Goal: Task Accomplishment & Management: Use online tool/utility

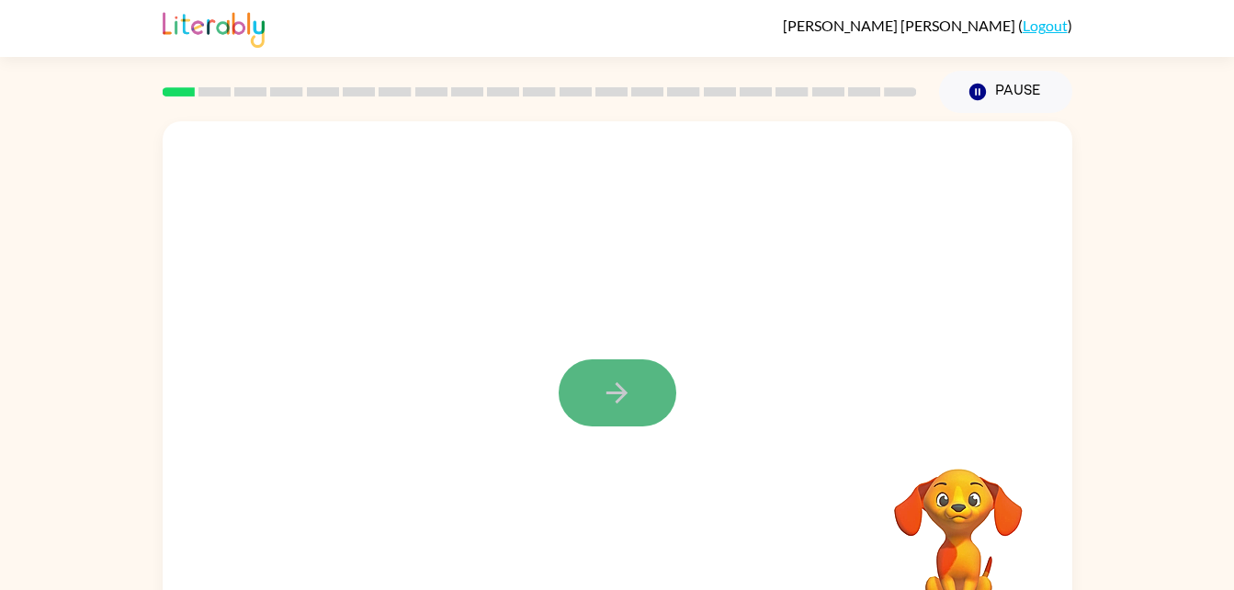
click at [612, 395] on icon "button" at bounding box center [617, 393] width 32 height 32
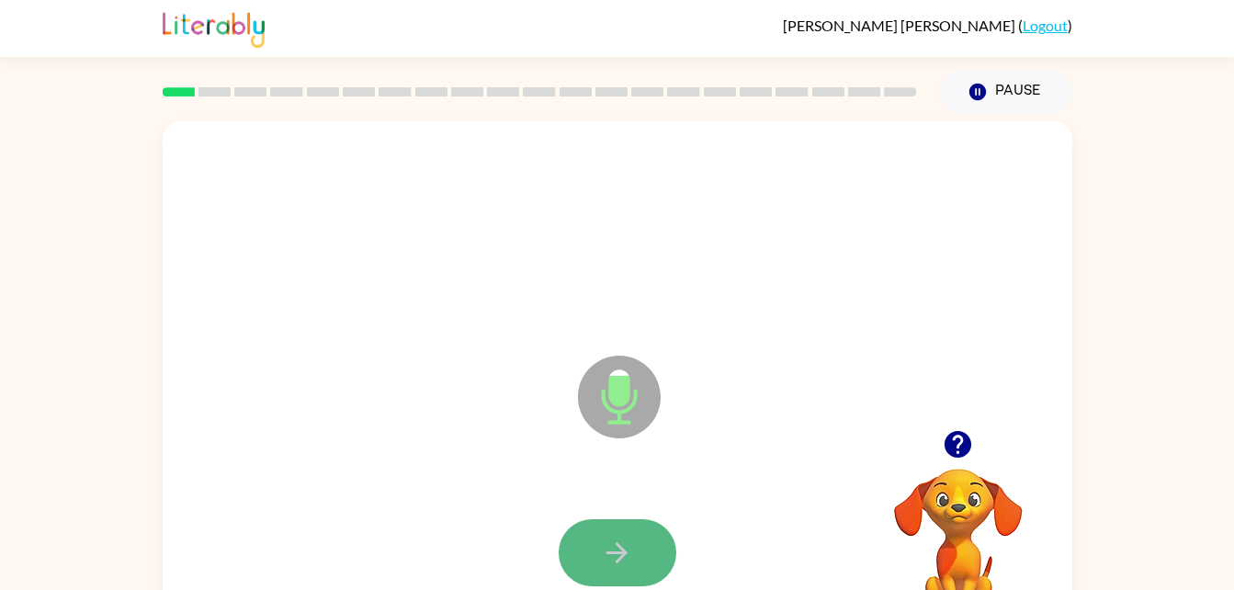
click at [623, 524] on button "button" at bounding box center [618, 552] width 118 height 67
click at [623, 537] on icon "button" at bounding box center [617, 553] width 32 height 32
click at [628, 550] on icon "button" at bounding box center [617, 553] width 32 height 32
drag, startPoint x: 628, startPoint y: 550, endPoint x: 476, endPoint y: 444, distance: 185.4
click at [476, 444] on div "Microphone The Microphone is here when it is your turn to talk" at bounding box center [618, 383] width 910 height 525
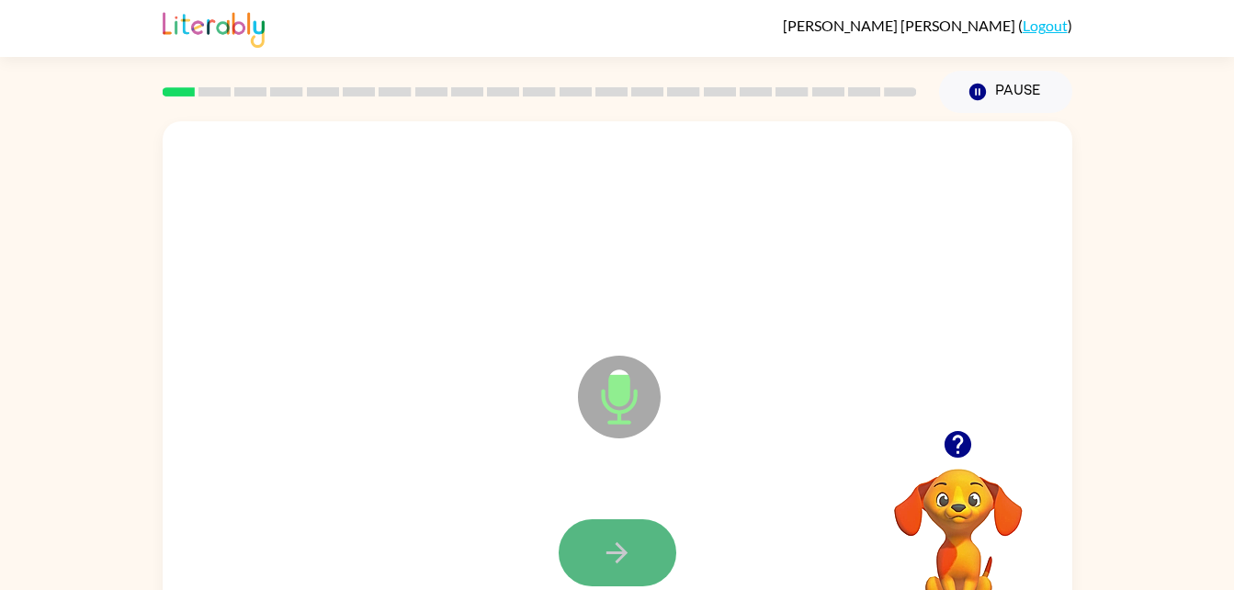
click at [627, 551] on icon "button" at bounding box center [617, 553] width 32 height 32
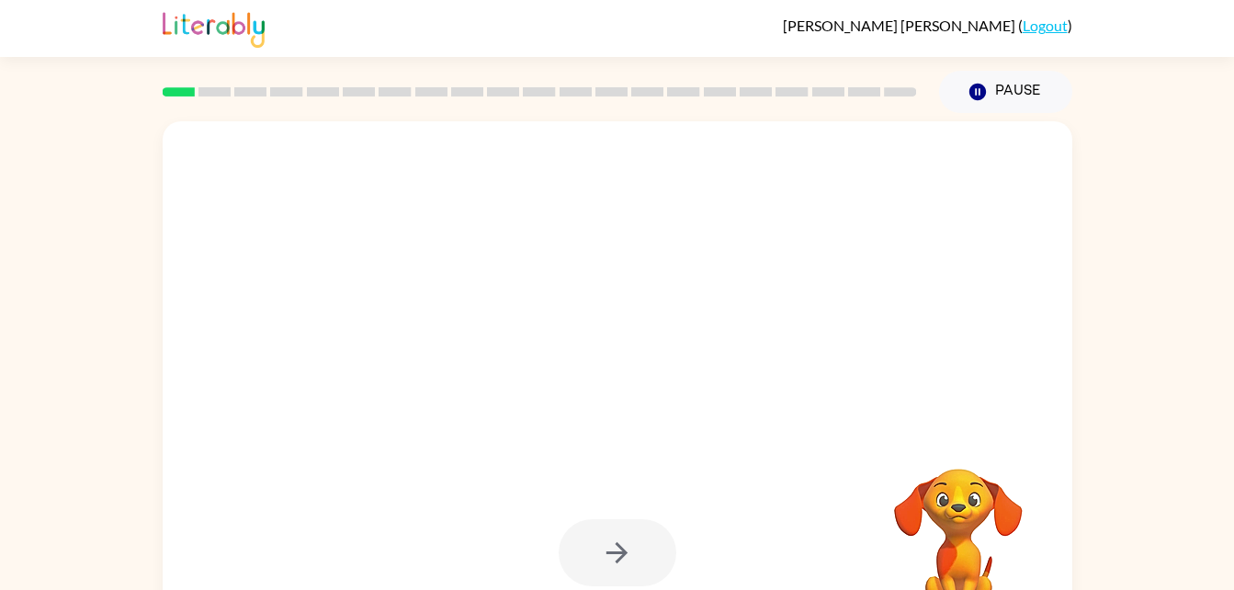
click at [627, 551] on div at bounding box center [618, 552] width 118 height 67
drag, startPoint x: 627, startPoint y: 551, endPoint x: 695, endPoint y: 573, distance: 71.5
click at [695, 573] on div at bounding box center [617, 553] width 873 height 151
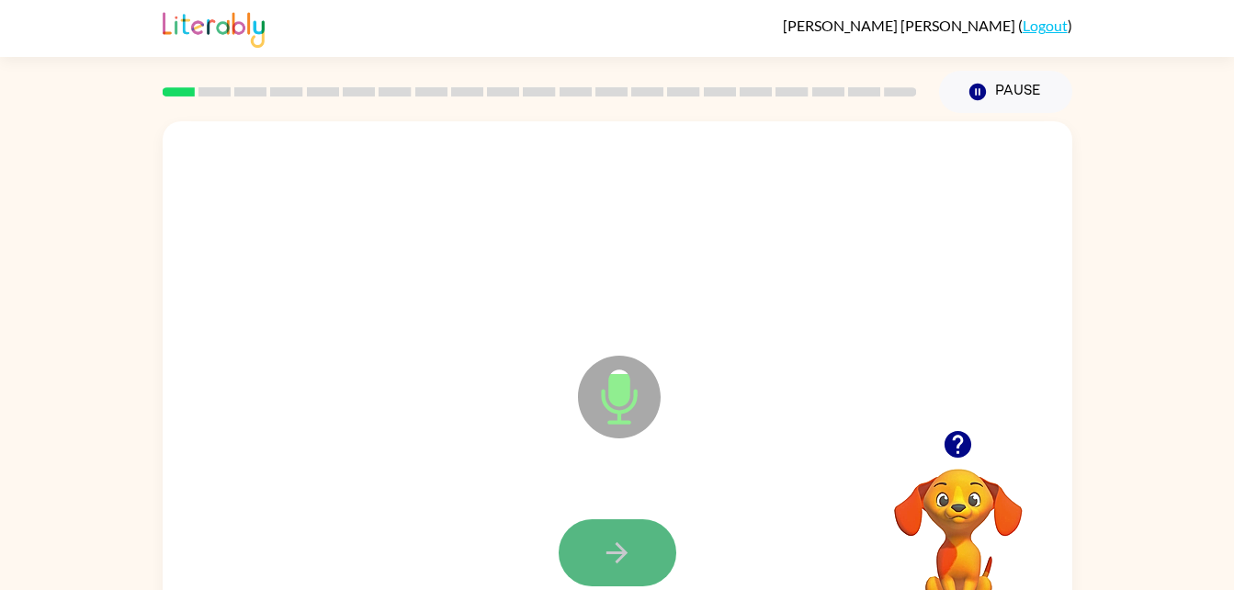
click at [598, 555] on button "button" at bounding box center [618, 552] width 118 height 67
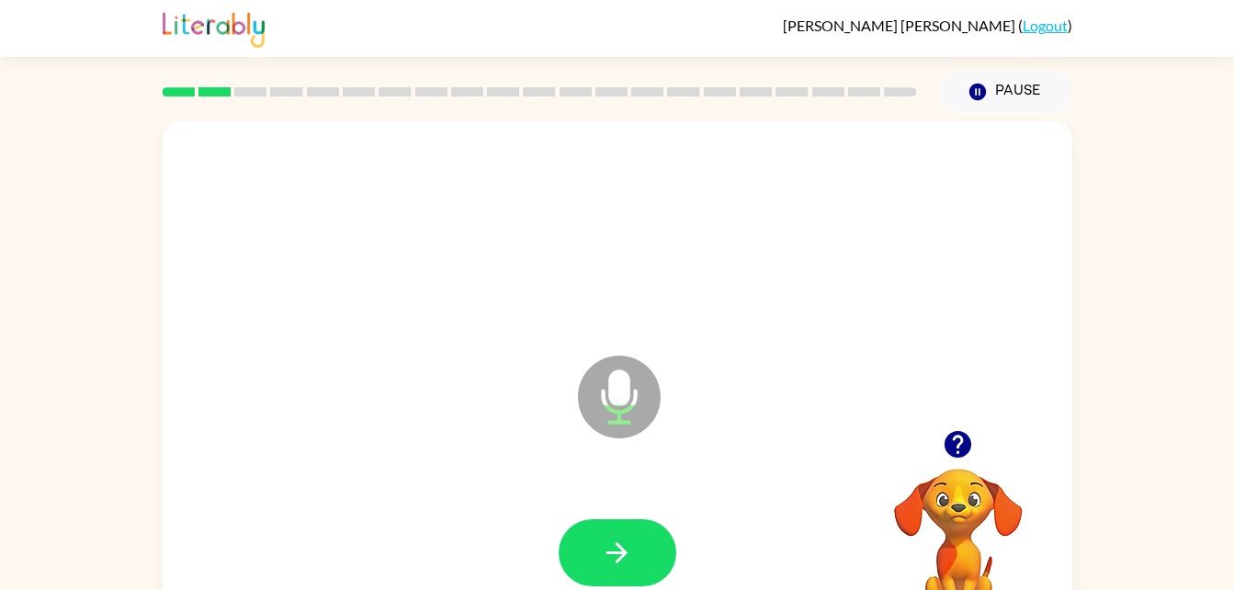
click at [648, 563] on button "button" at bounding box center [618, 552] width 118 height 67
click at [601, 554] on icon "button" at bounding box center [617, 553] width 32 height 32
click at [621, 539] on icon "button" at bounding box center [617, 553] width 32 height 32
click at [630, 533] on button "button" at bounding box center [618, 552] width 118 height 67
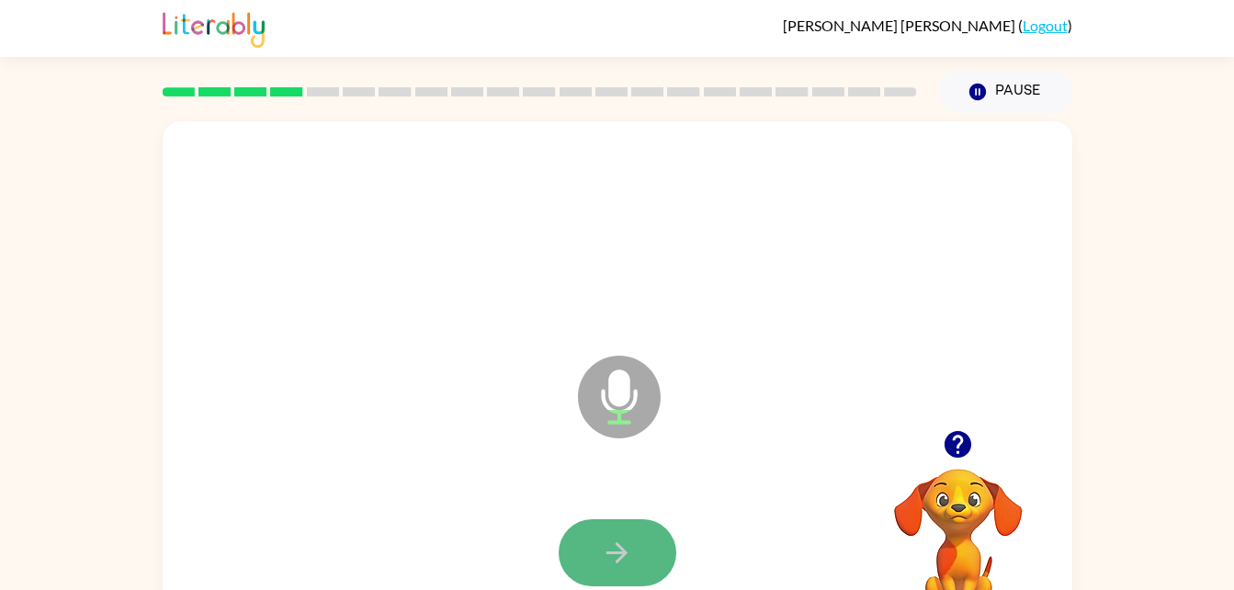
click at [643, 555] on button "button" at bounding box center [618, 552] width 118 height 67
click at [648, 551] on button "button" at bounding box center [618, 552] width 118 height 67
click at [639, 545] on button "button" at bounding box center [618, 552] width 118 height 67
drag, startPoint x: 639, startPoint y: 545, endPoint x: 602, endPoint y: 550, distance: 37.0
click at [602, 550] on icon "button" at bounding box center [617, 553] width 32 height 32
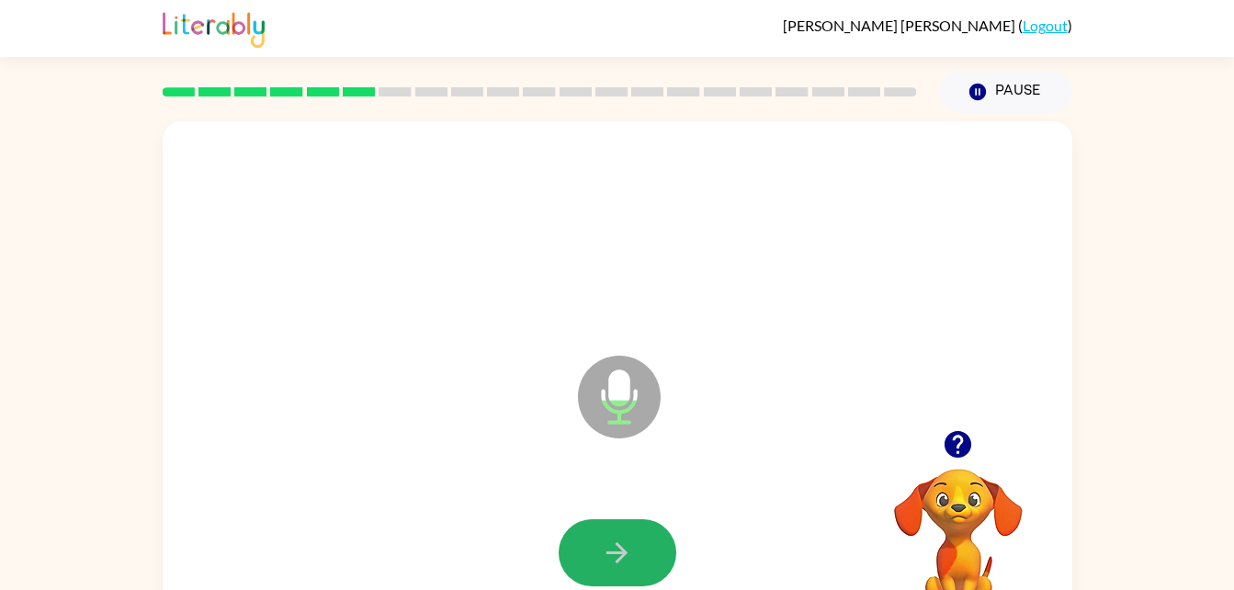
click at [602, 550] on icon "button" at bounding box center [617, 553] width 32 height 32
click at [617, 558] on icon "button" at bounding box center [617, 553] width 32 height 32
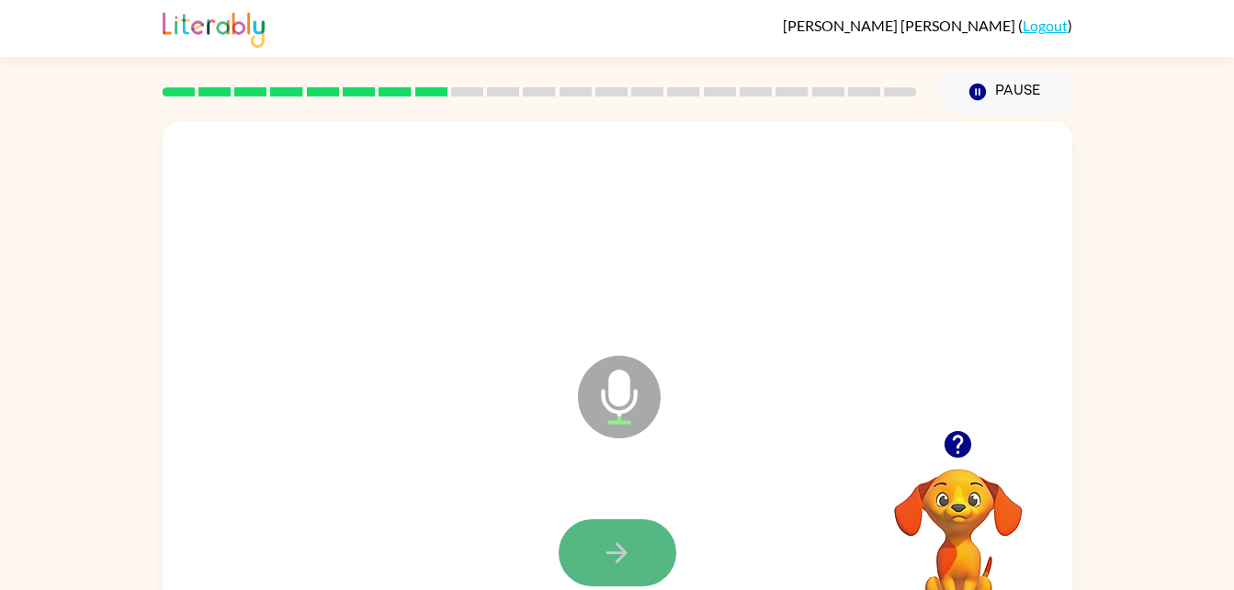
click at [616, 559] on icon "button" at bounding box center [617, 553] width 32 height 32
drag, startPoint x: 609, startPoint y: 572, endPoint x: 634, endPoint y: 546, distance: 35.7
click at [634, 546] on button "button" at bounding box center [618, 552] width 118 height 67
click at [634, 541] on button "button" at bounding box center [618, 552] width 118 height 67
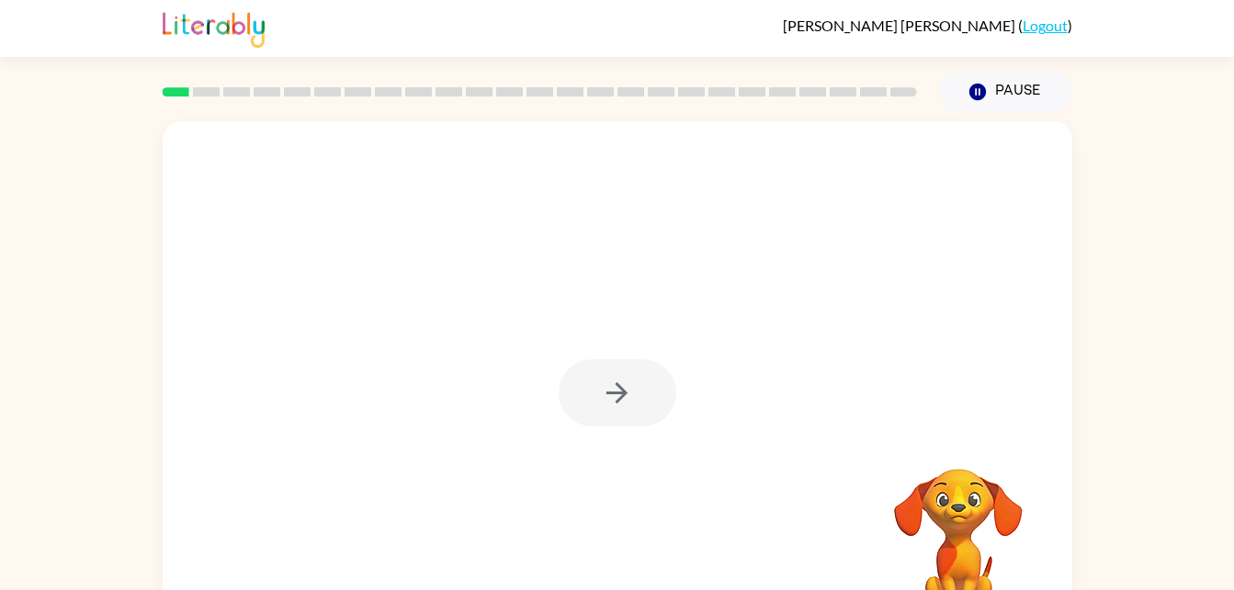
click at [872, 428] on div at bounding box center [618, 383] width 910 height 525
click at [606, 404] on icon "button" at bounding box center [617, 393] width 32 height 32
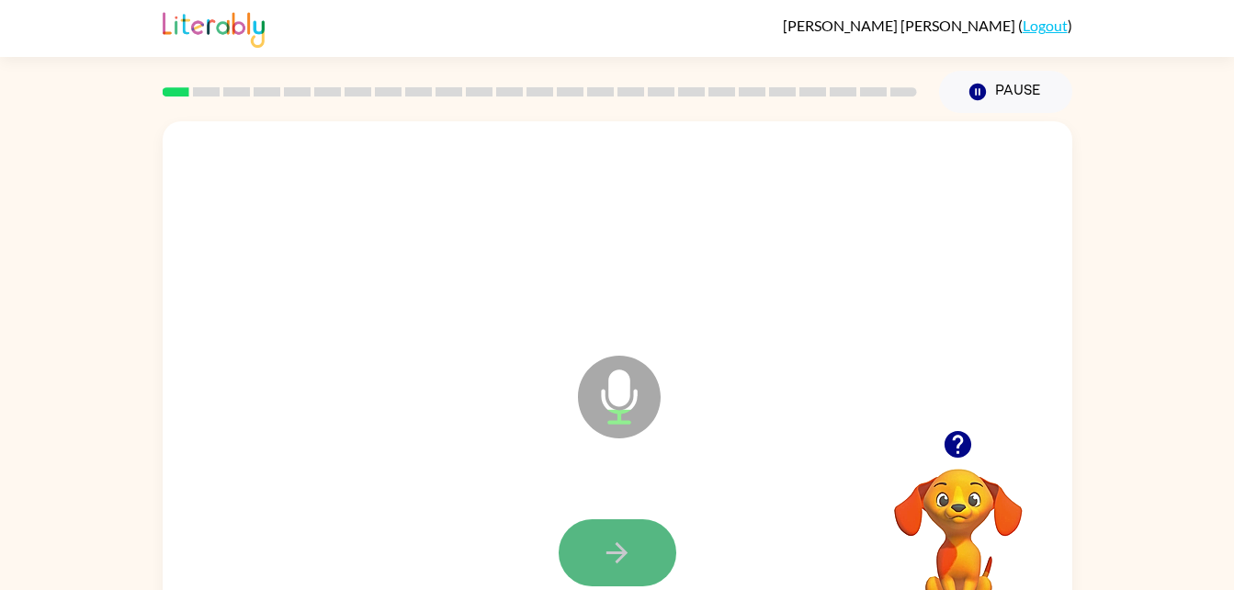
click at [611, 546] on icon "button" at bounding box center [617, 553] width 32 height 32
click at [610, 545] on icon "button" at bounding box center [617, 553] width 32 height 32
click at [609, 547] on icon "button" at bounding box center [617, 553] width 32 height 32
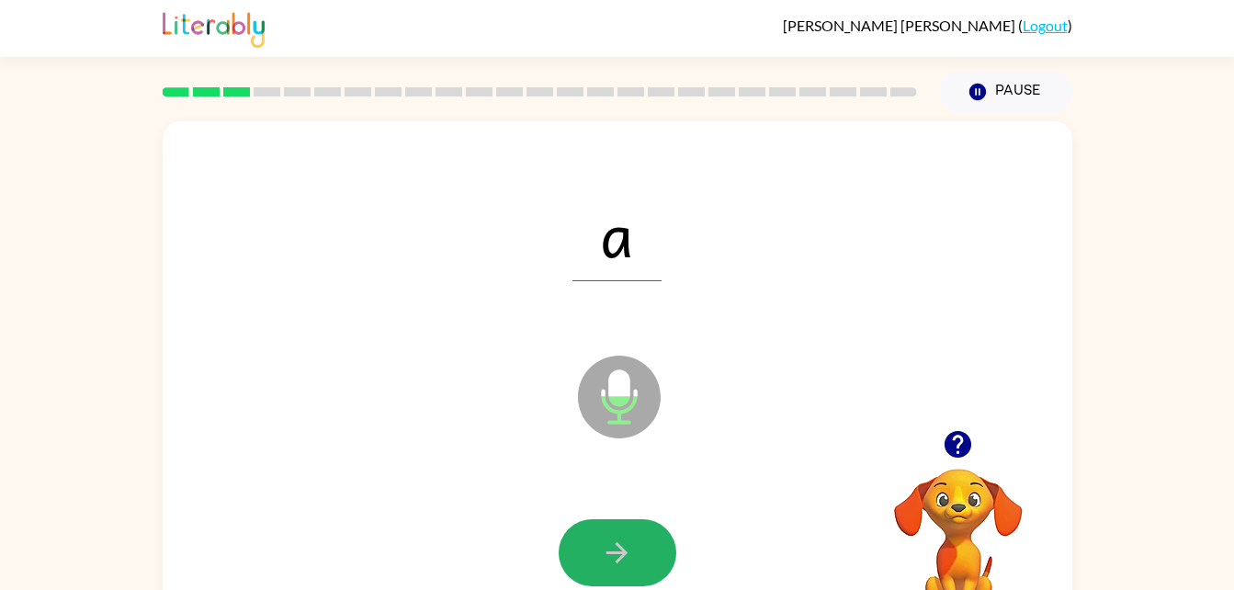
click at [609, 547] on icon "button" at bounding box center [617, 553] width 32 height 32
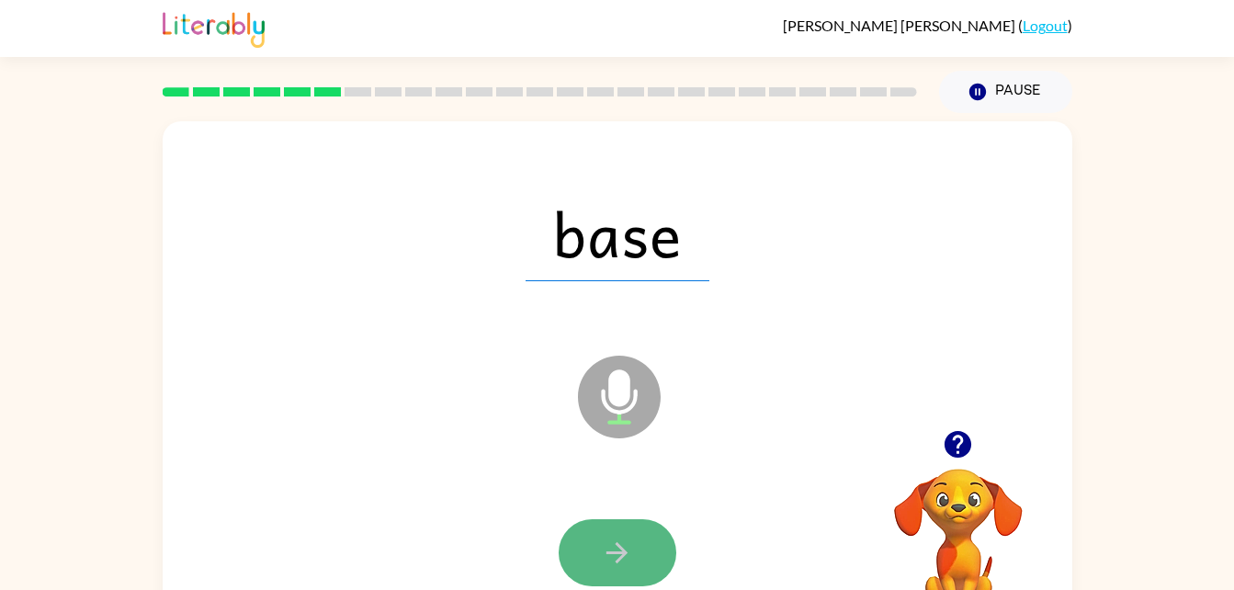
click at [609, 550] on icon "button" at bounding box center [617, 553] width 32 height 32
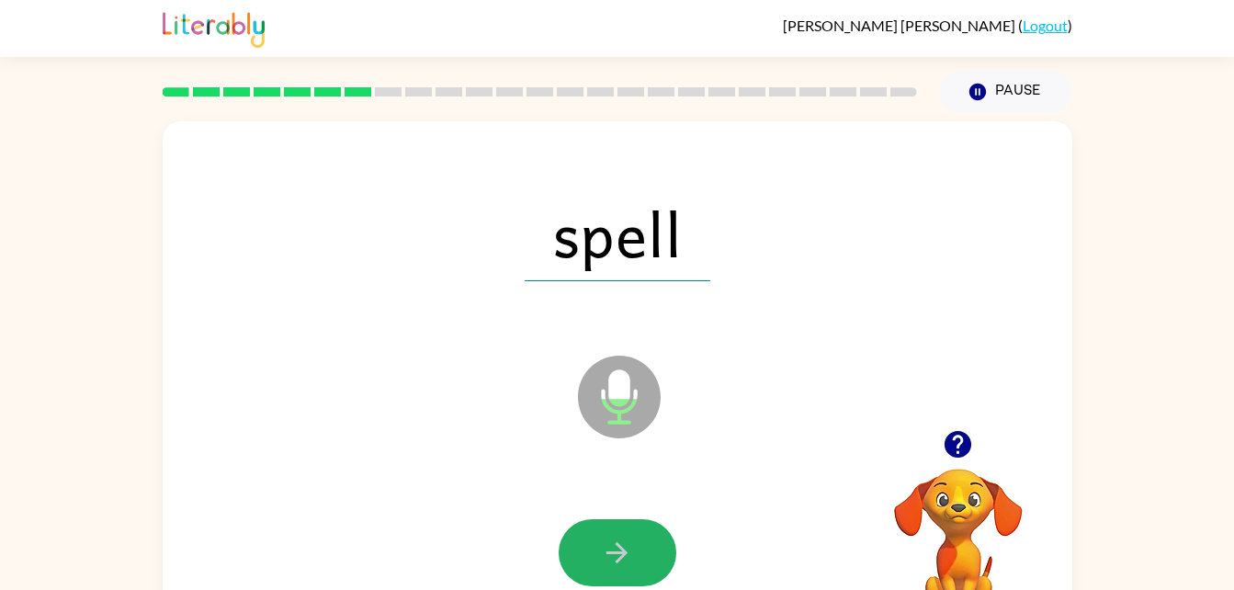
click at [609, 550] on icon "button" at bounding box center [617, 553] width 32 height 32
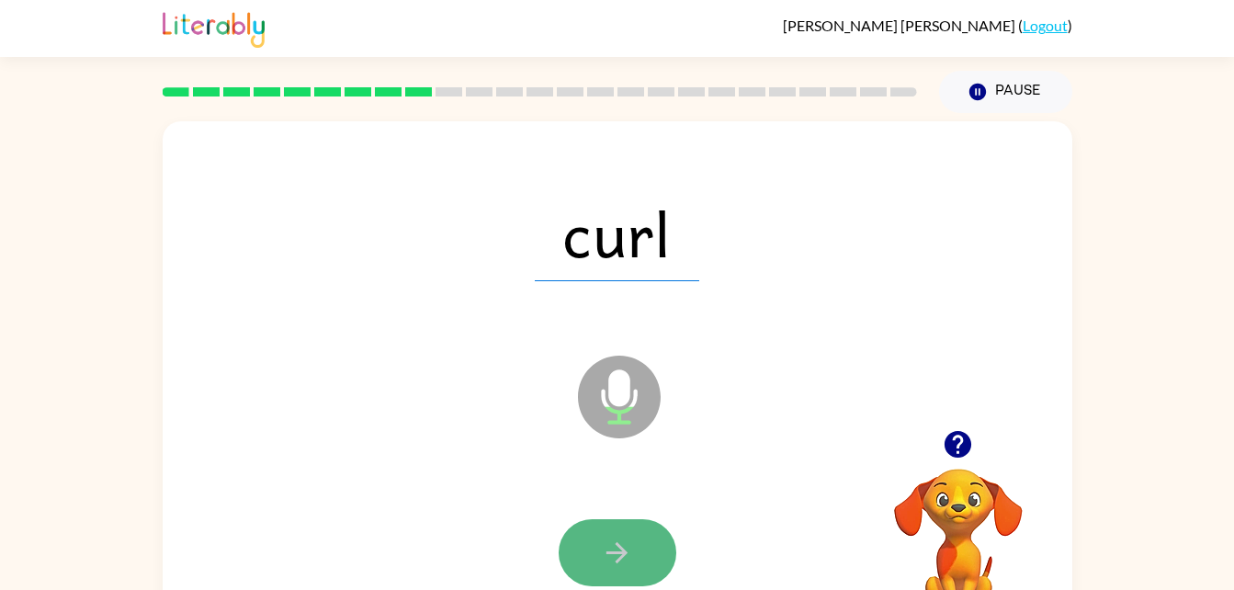
click at [613, 570] on button "button" at bounding box center [618, 552] width 118 height 67
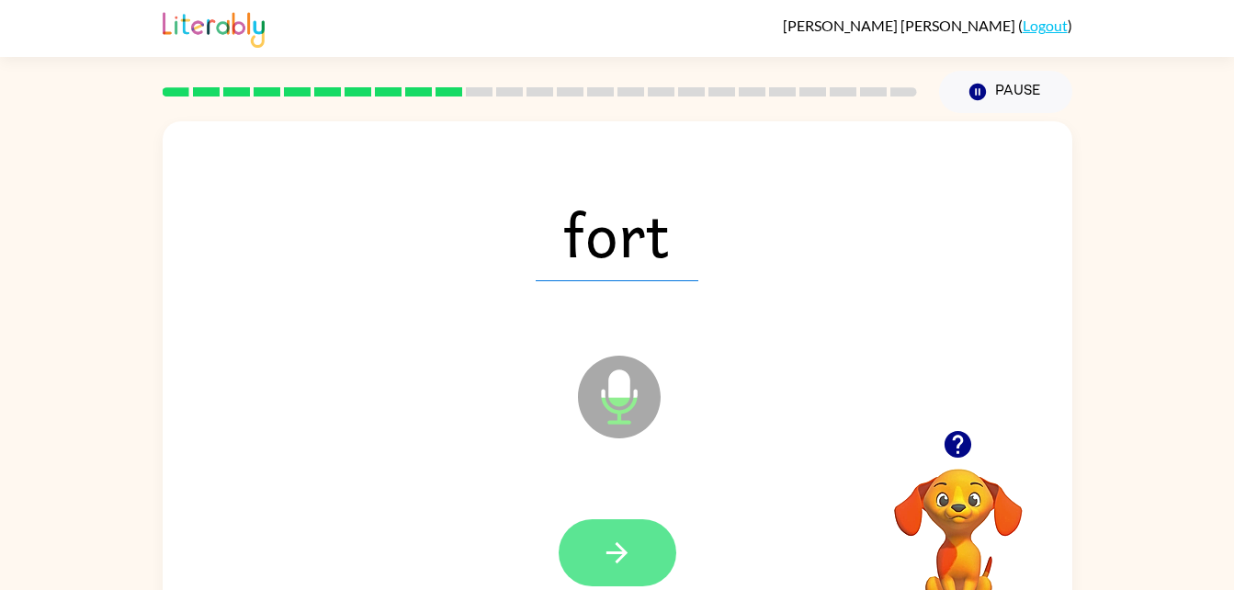
click at [616, 555] on icon "button" at bounding box center [617, 553] width 32 height 32
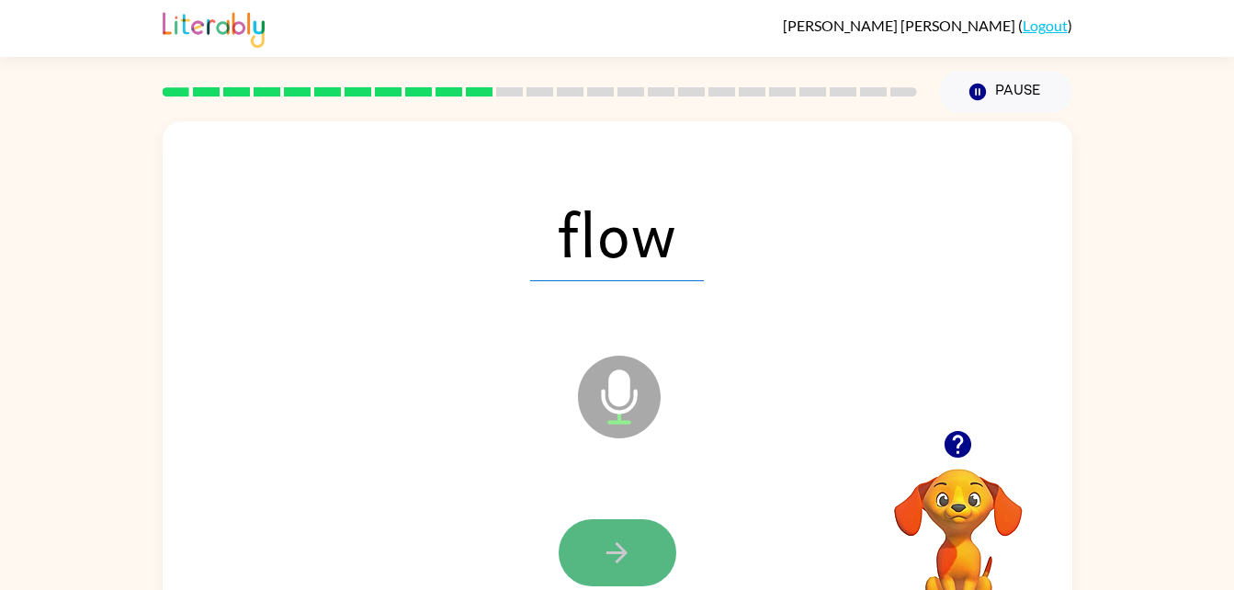
click at [616, 555] on icon "button" at bounding box center [617, 553] width 32 height 32
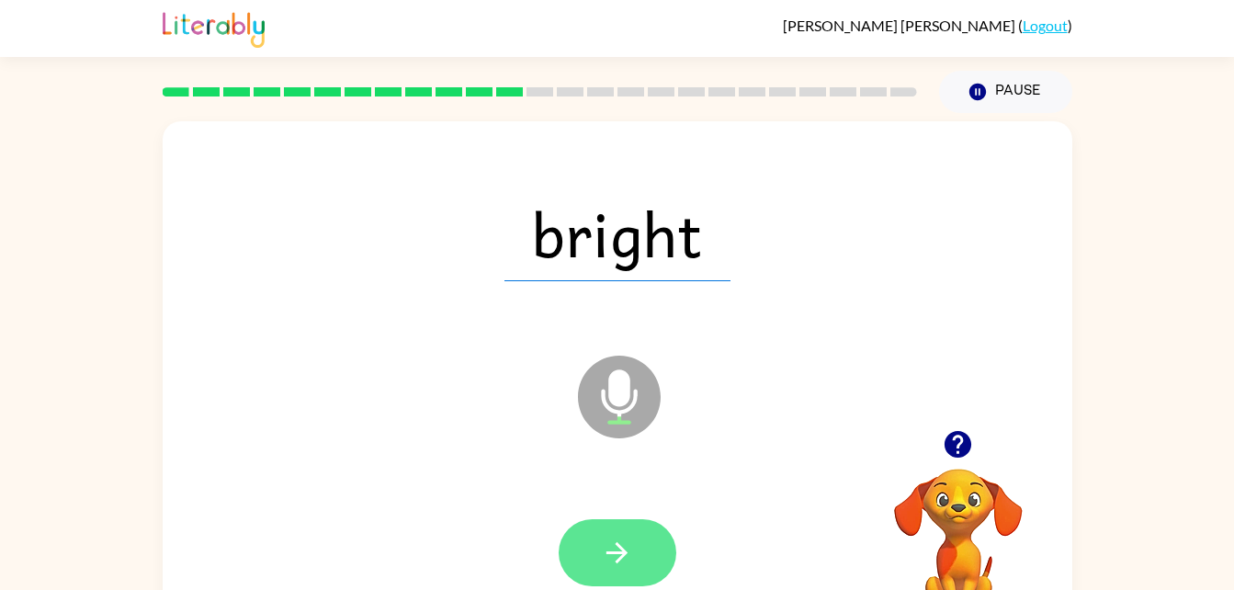
click at [616, 555] on icon "button" at bounding box center [617, 553] width 32 height 32
click at [617, 556] on icon "button" at bounding box center [617, 553] width 32 height 32
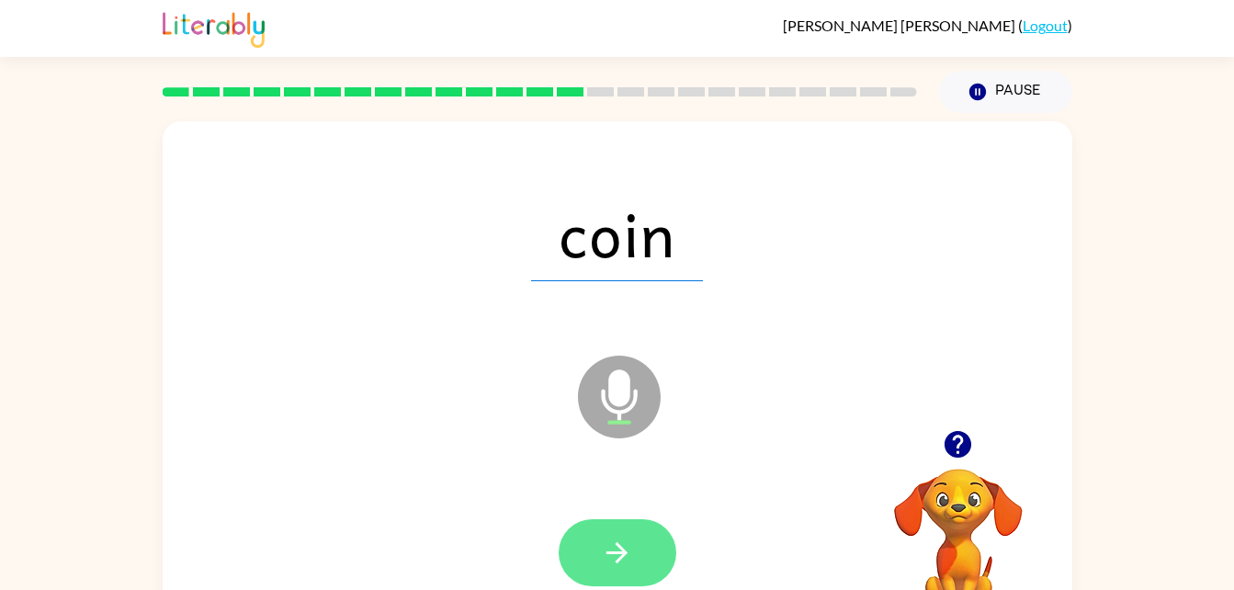
click at [616, 556] on icon "button" at bounding box center [617, 553] width 32 height 32
click at [612, 561] on icon "button" at bounding box center [617, 553] width 32 height 32
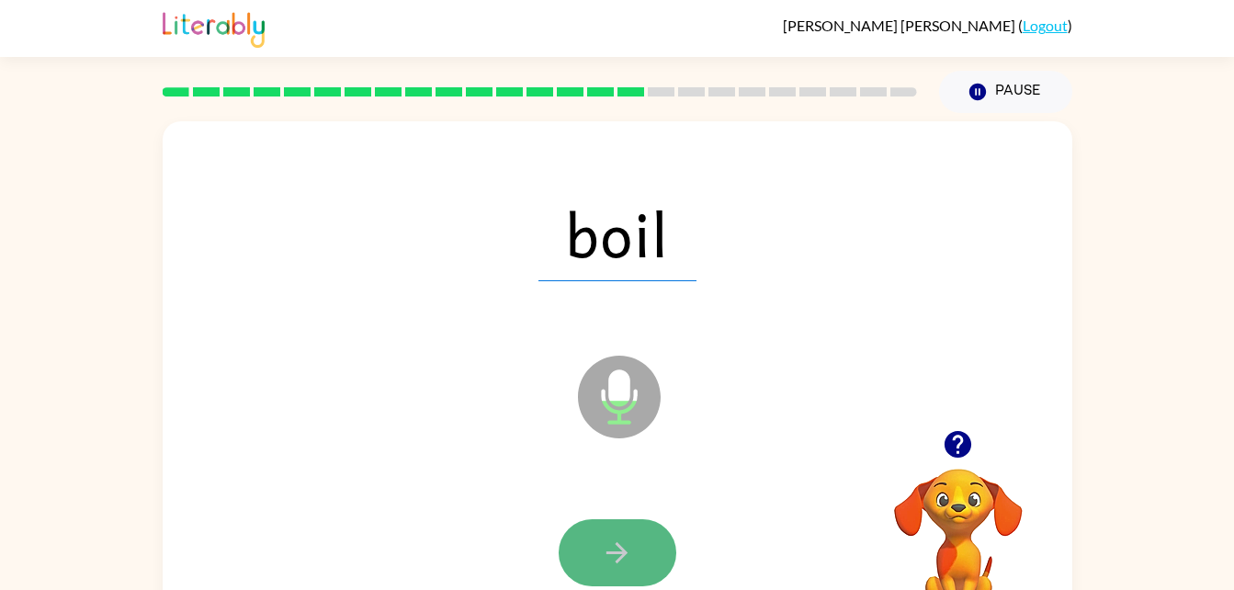
click at [606, 564] on icon "button" at bounding box center [617, 553] width 32 height 32
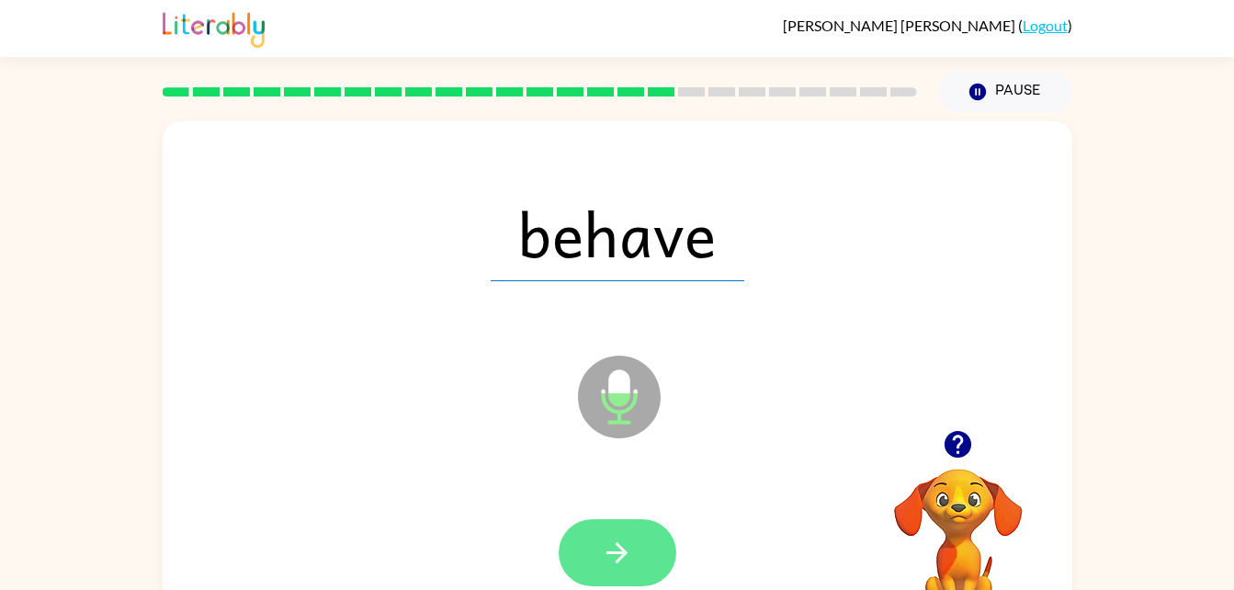
click at [610, 573] on button "button" at bounding box center [618, 552] width 118 height 67
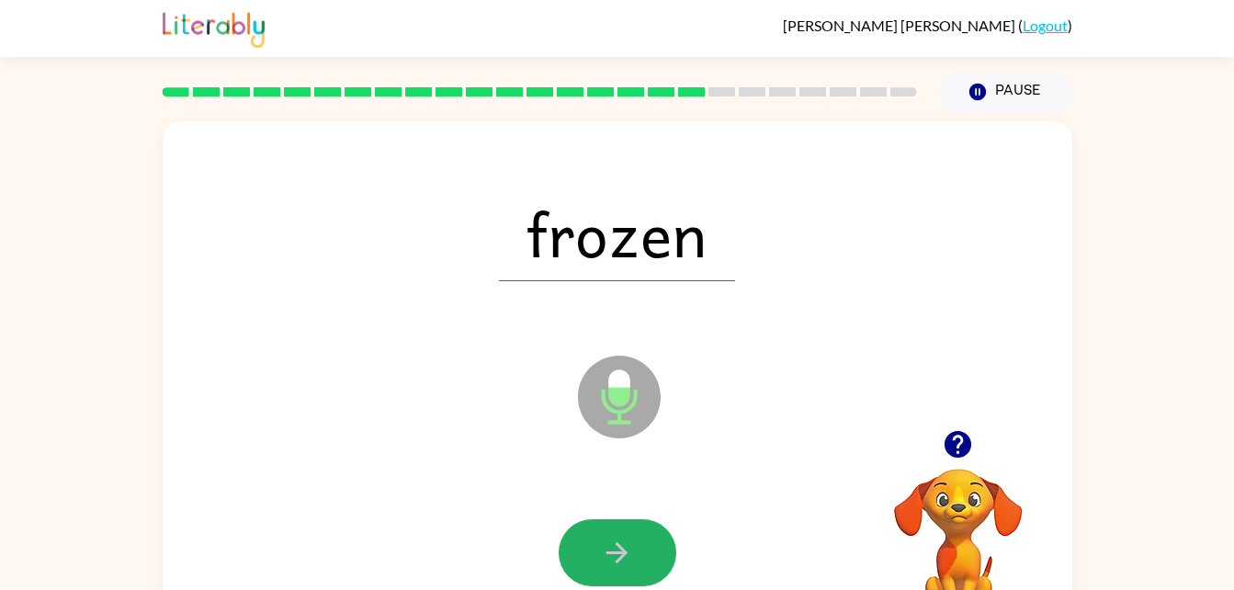
click at [610, 573] on button "button" at bounding box center [618, 552] width 118 height 67
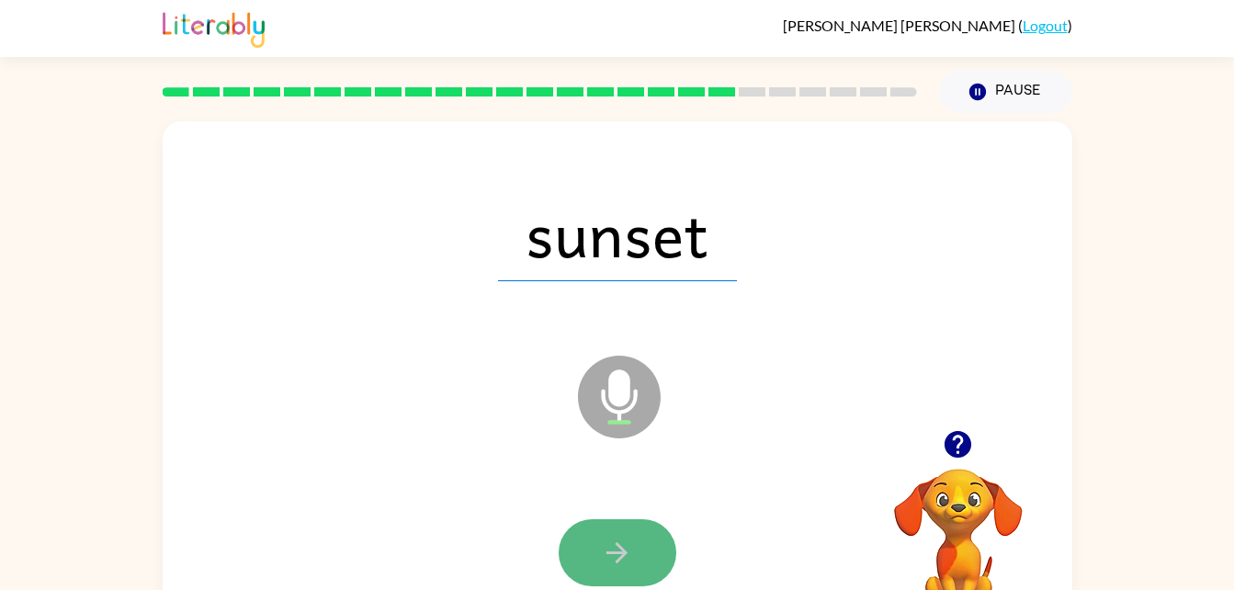
click at [610, 556] on icon "button" at bounding box center [617, 553] width 32 height 32
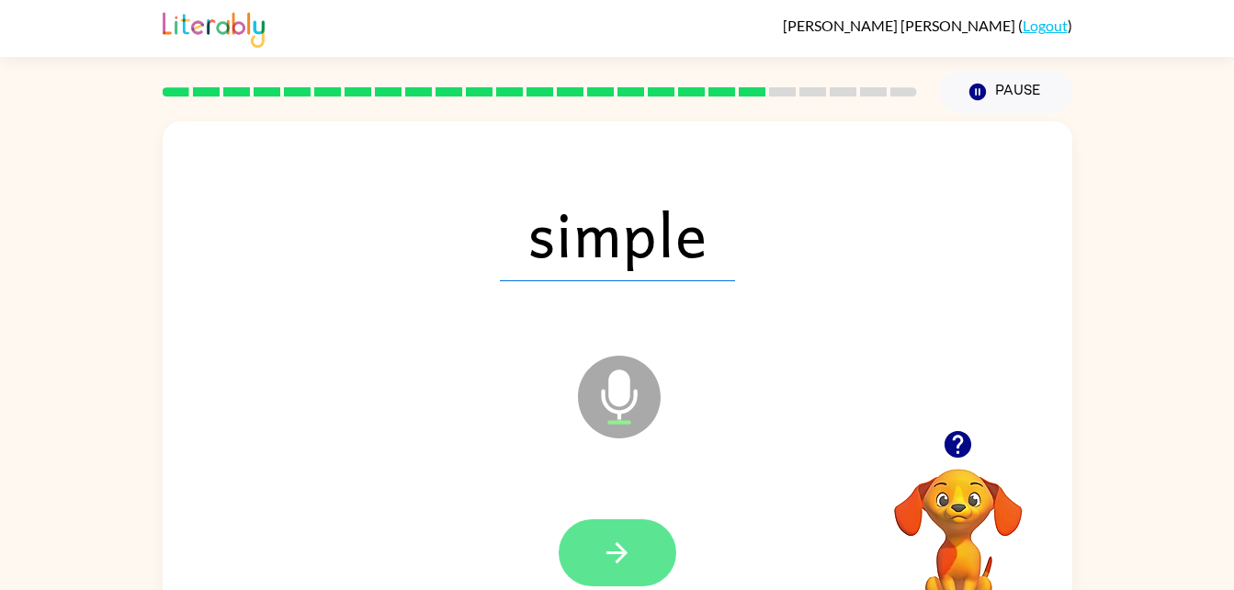
click at [608, 569] on button "button" at bounding box center [618, 552] width 118 height 67
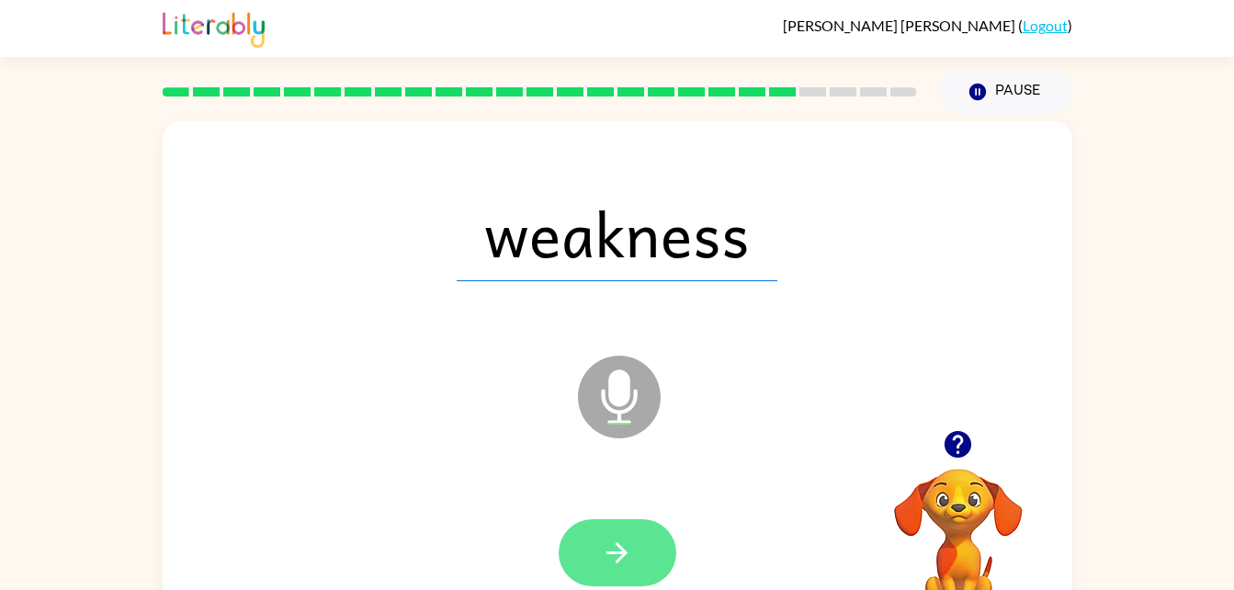
click at [612, 543] on icon "button" at bounding box center [617, 553] width 32 height 32
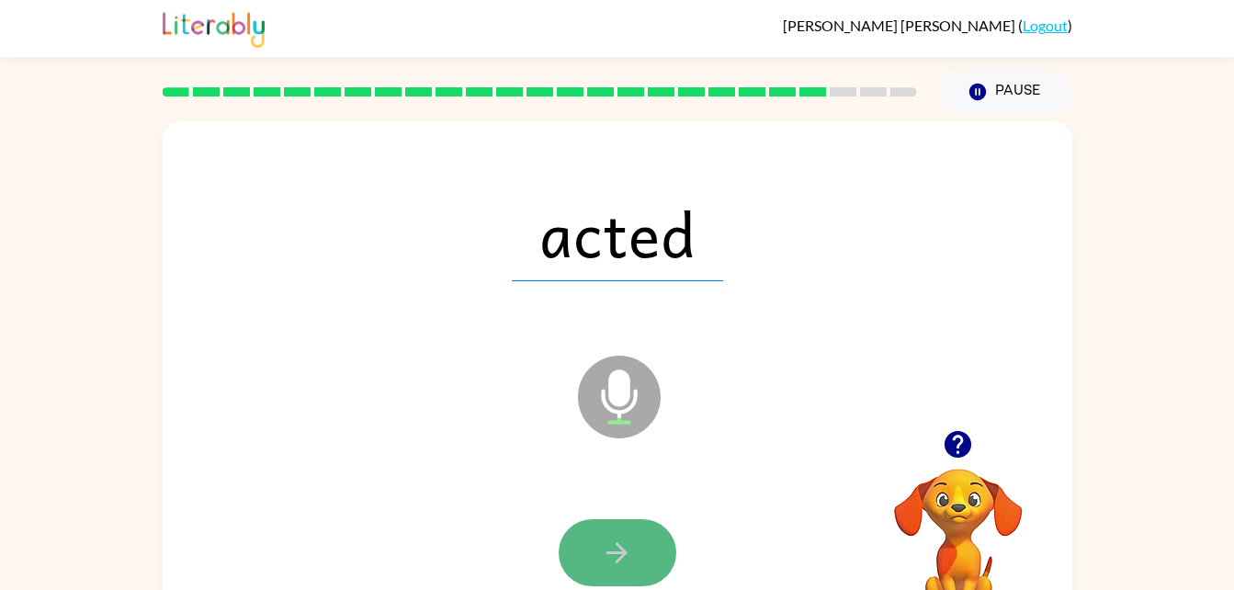
click at [606, 558] on icon "button" at bounding box center [617, 553] width 32 height 32
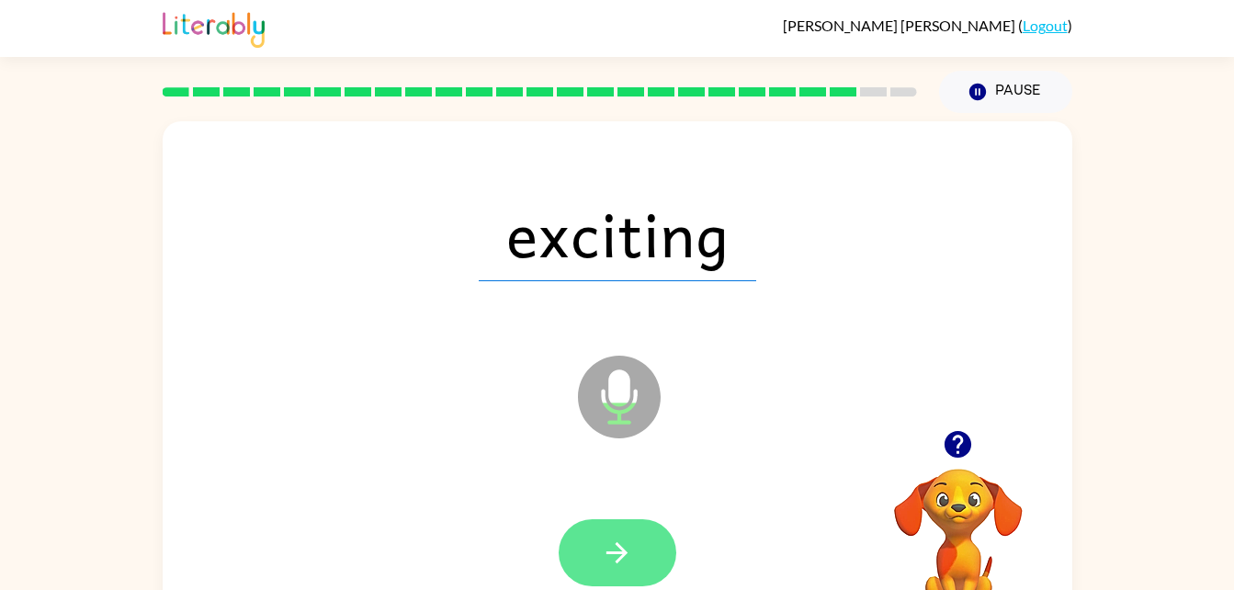
click at [596, 529] on button "button" at bounding box center [618, 552] width 118 height 67
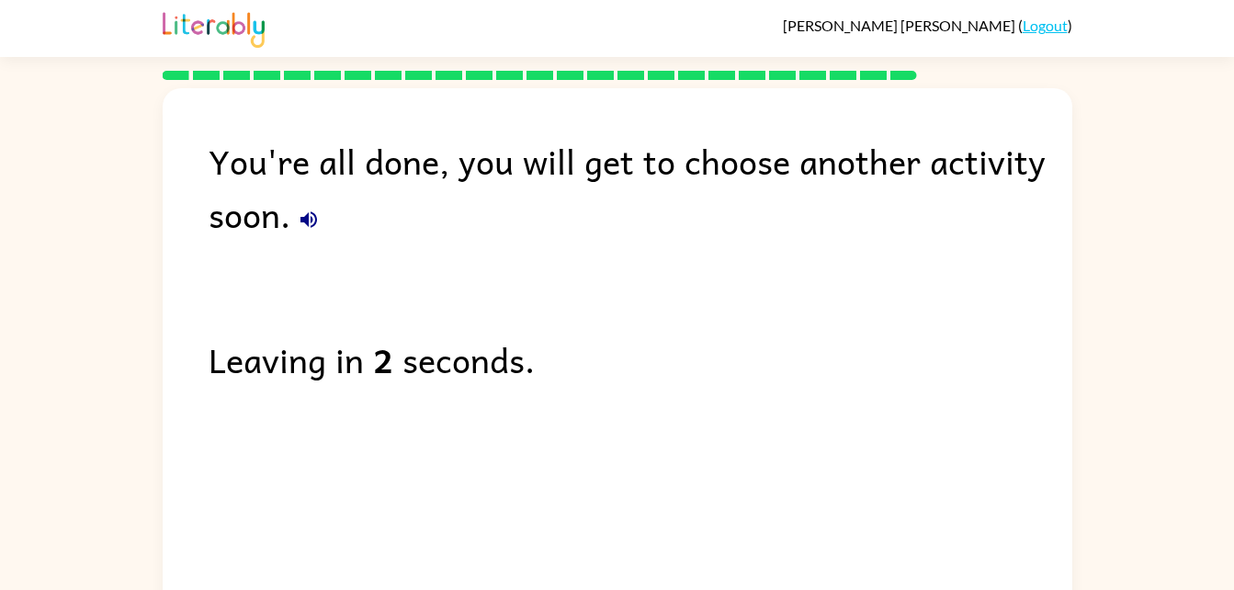
click at [311, 215] on icon "button" at bounding box center [309, 220] width 22 height 22
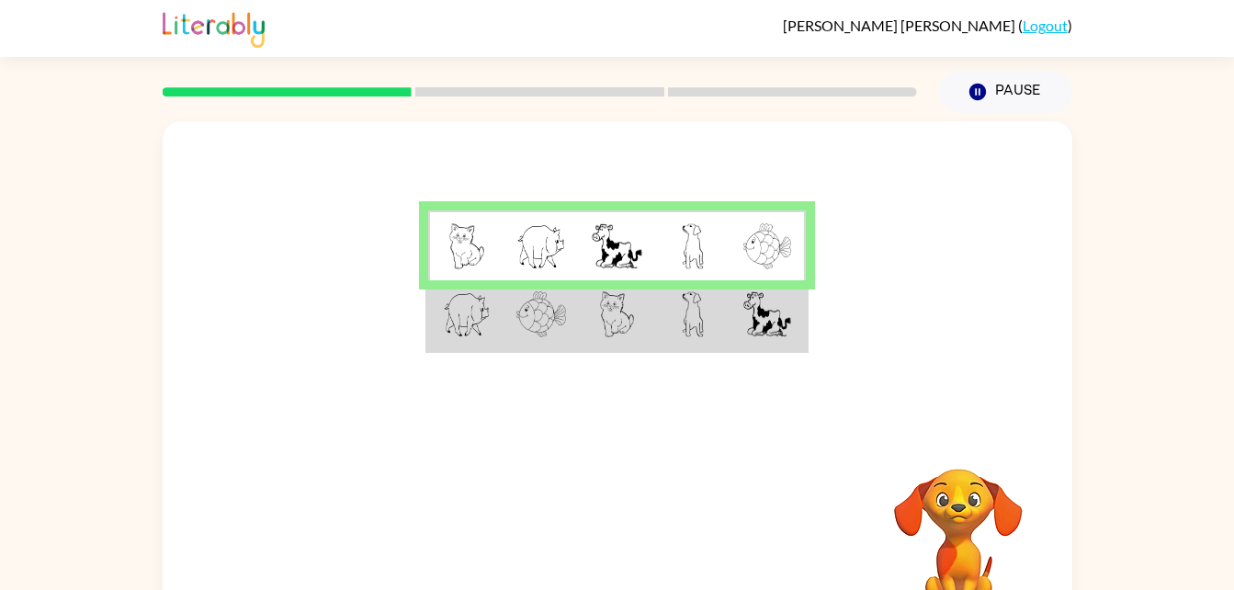
click at [552, 438] on div "Your browser must support playing .mp4 files to use Literably. Please try using…" at bounding box center [618, 383] width 910 height 525
click at [599, 255] on img at bounding box center [617, 246] width 50 height 46
click at [777, 445] on div "Your browser must support playing .mp4 files to use Literably. Please try using…" at bounding box center [618, 542] width 910 height 207
click at [940, 440] on video "Your browser must support playing .mp4 files to use Literably. Please try using…" at bounding box center [959, 532] width 184 height 184
click at [966, 433] on div "Your browser must support playing .mp4 files to use Literably. Please try using…" at bounding box center [618, 383] width 910 height 525
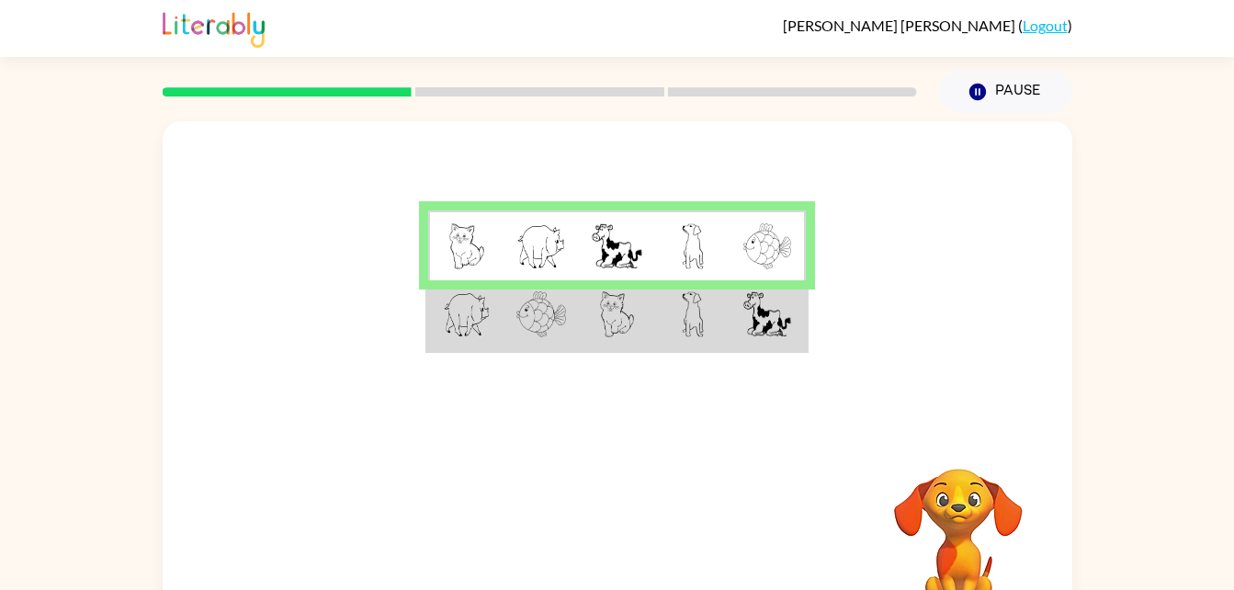
click at [586, 324] on td at bounding box center [616, 315] width 75 height 71
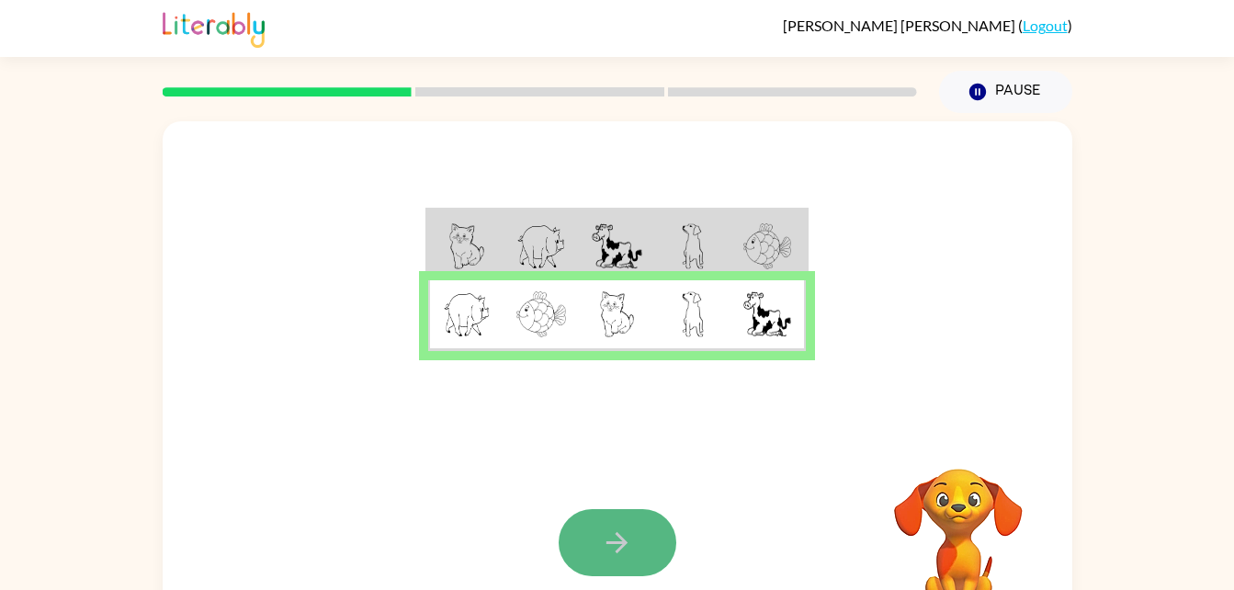
click at [618, 526] on button "button" at bounding box center [618, 542] width 118 height 67
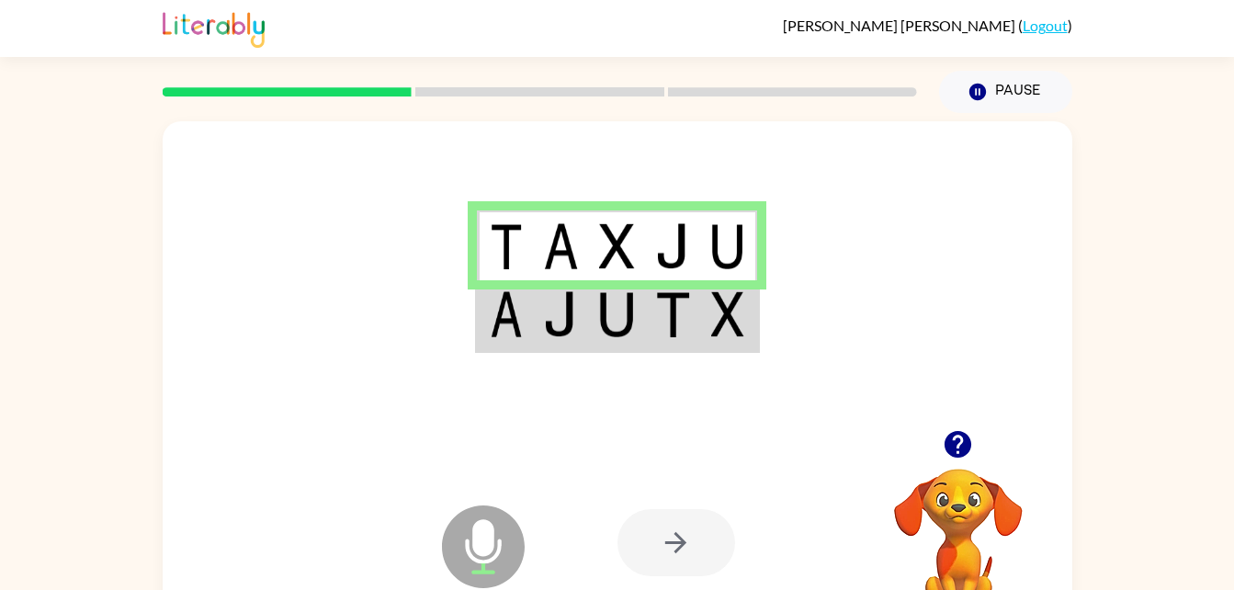
click at [675, 545] on div at bounding box center [677, 542] width 118 height 67
click at [672, 538] on div at bounding box center [677, 542] width 118 height 67
click at [907, 408] on div at bounding box center [618, 275] width 910 height 309
click at [959, 448] on icon "button" at bounding box center [958, 444] width 32 height 32
click at [636, 312] on td at bounding box center [617, 315] width 56 height 71
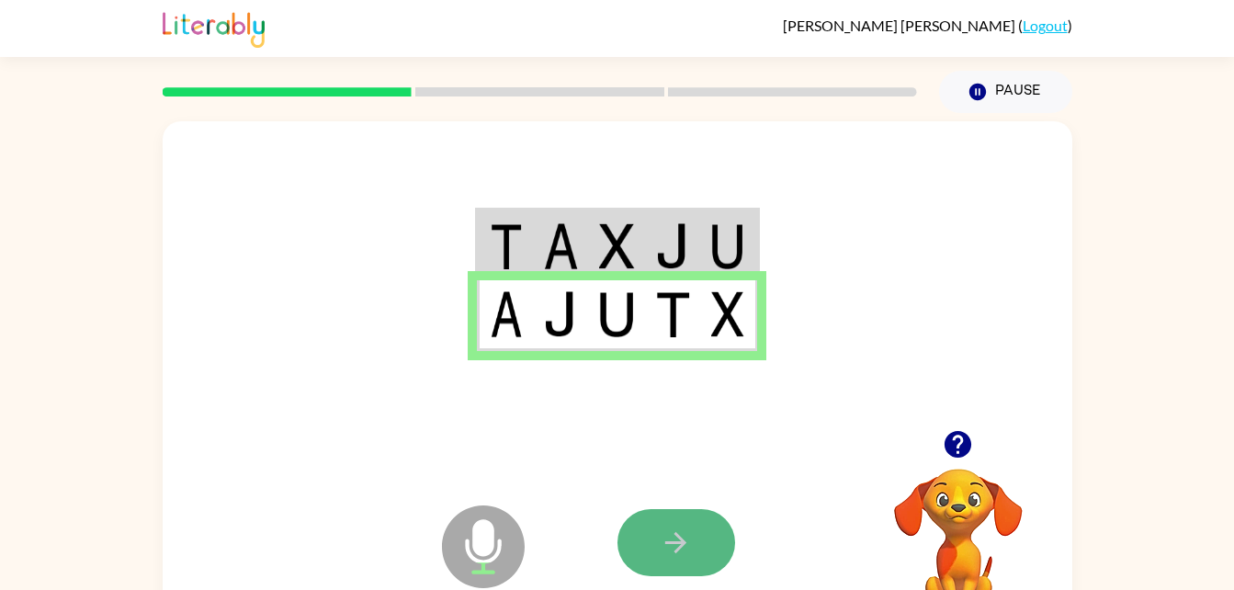
click at [698, 541] on button "button" at bounding box center [677, 542] width 118 height 67
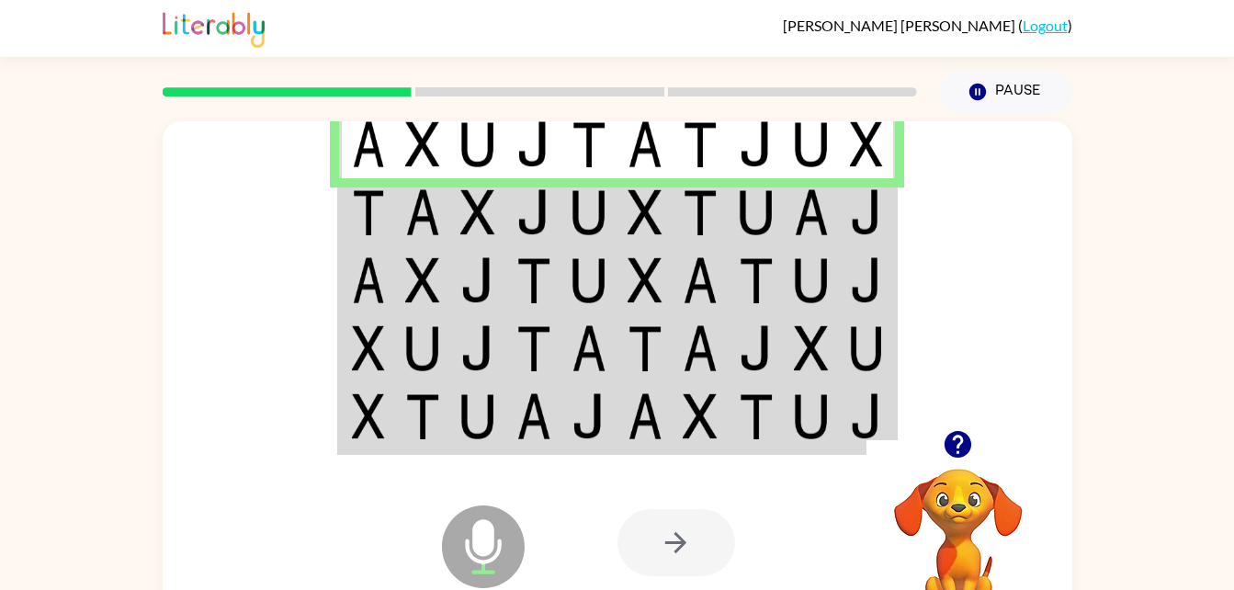
click at [867, 142] on img at bounding box center [866, 144] width 33 height 46
click at [808, 221] on img at bounding box center [811, 212] width 35 height 46
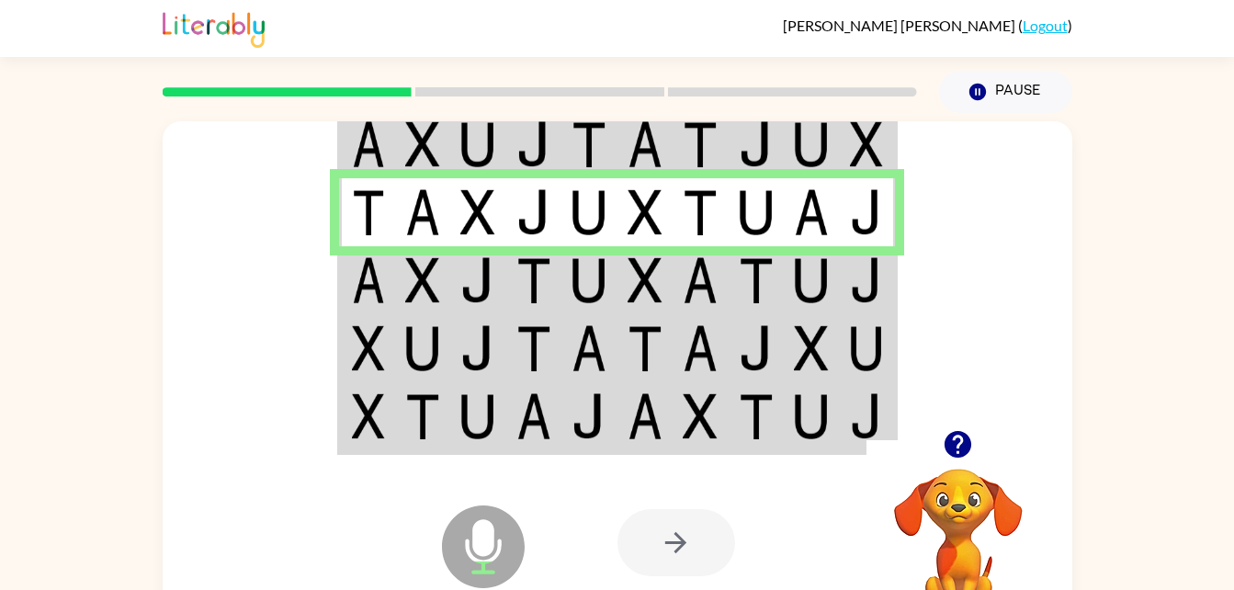
click at [828, 286] on img at bounding box center [811, 280] width 35 height 46
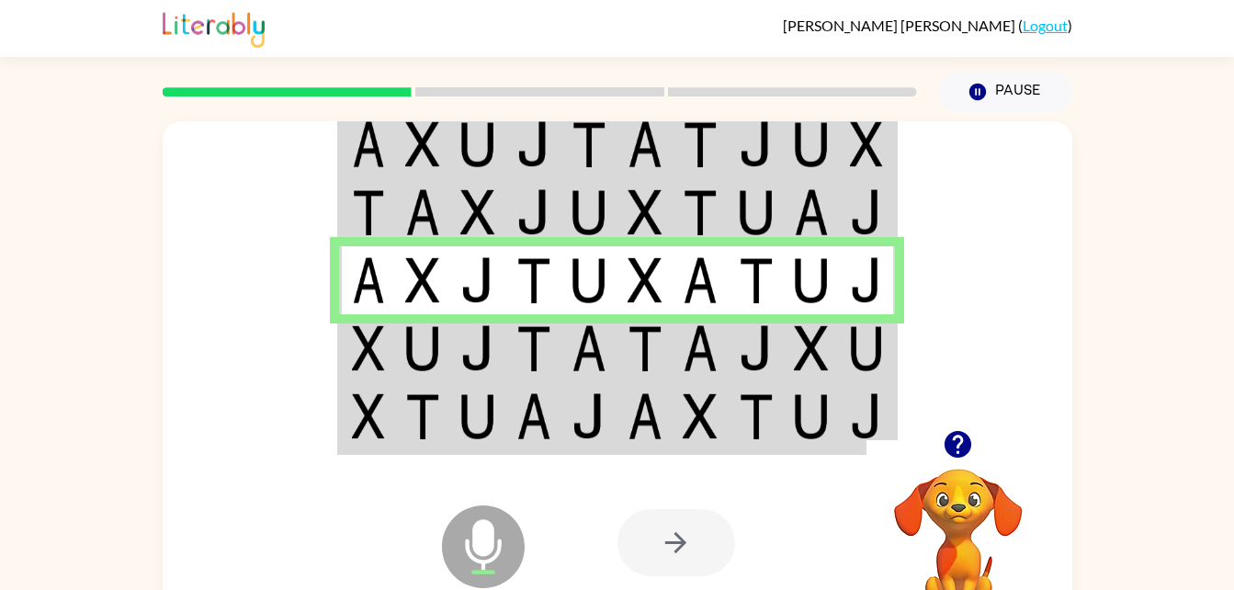
click at [814, 368] on img at bounding box center [811, 348] width 35 height 46
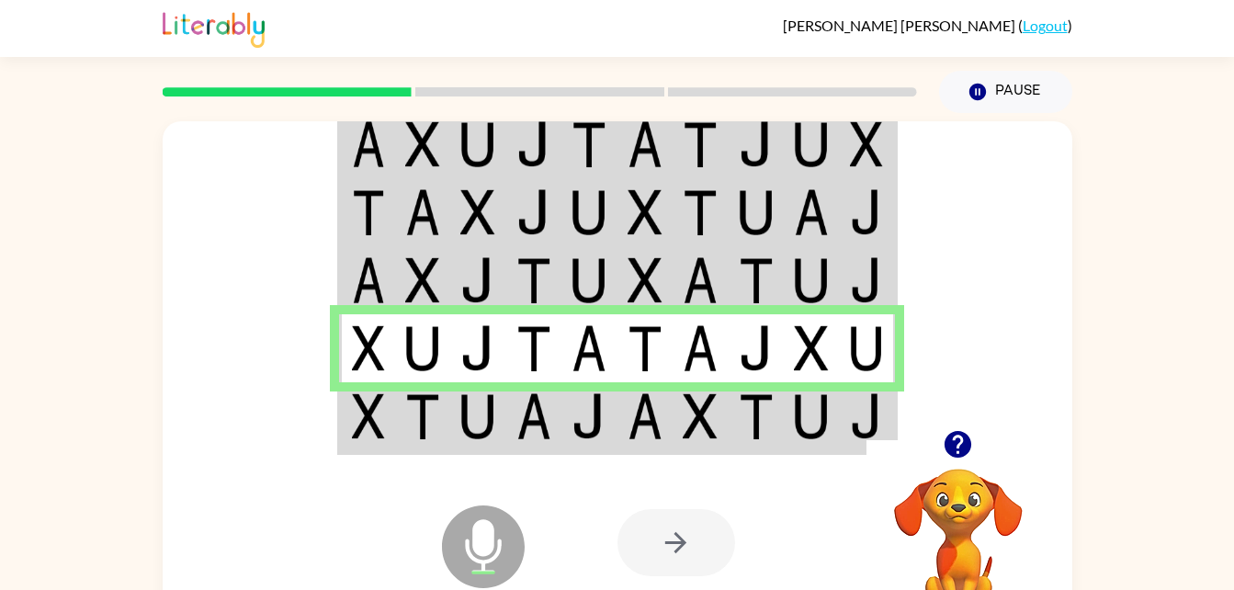
click at [791, 437] on td at bounding box center [812, 417] width 56 height 71
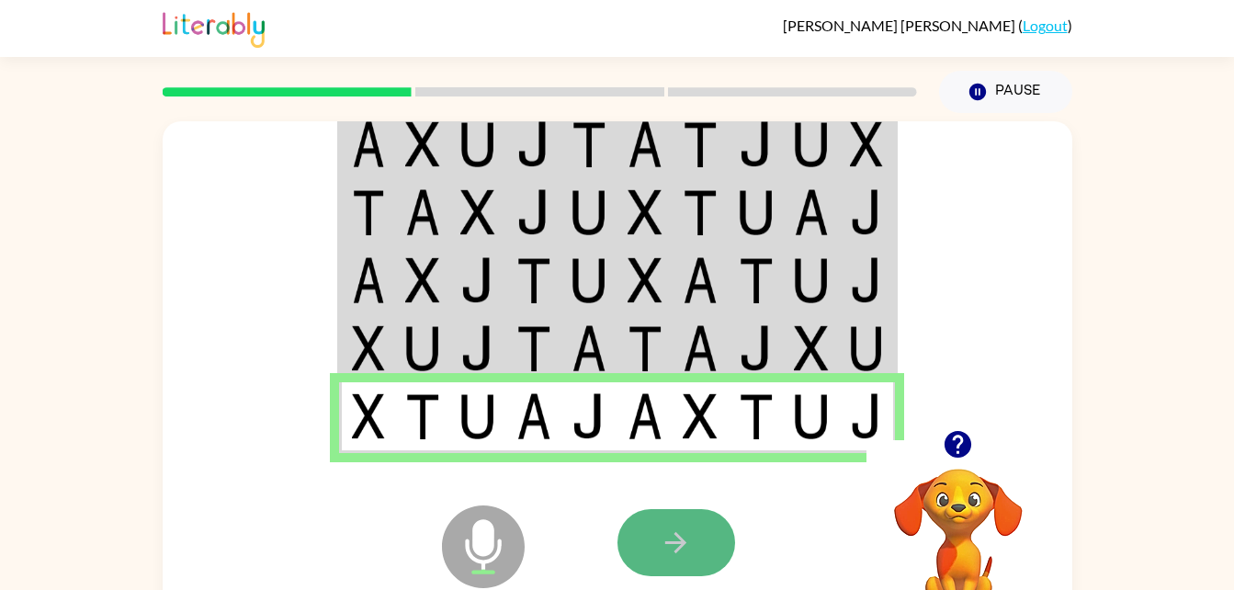
click at [705, 548] on button "button" at bounding box center [677, 542] width 118 height 67
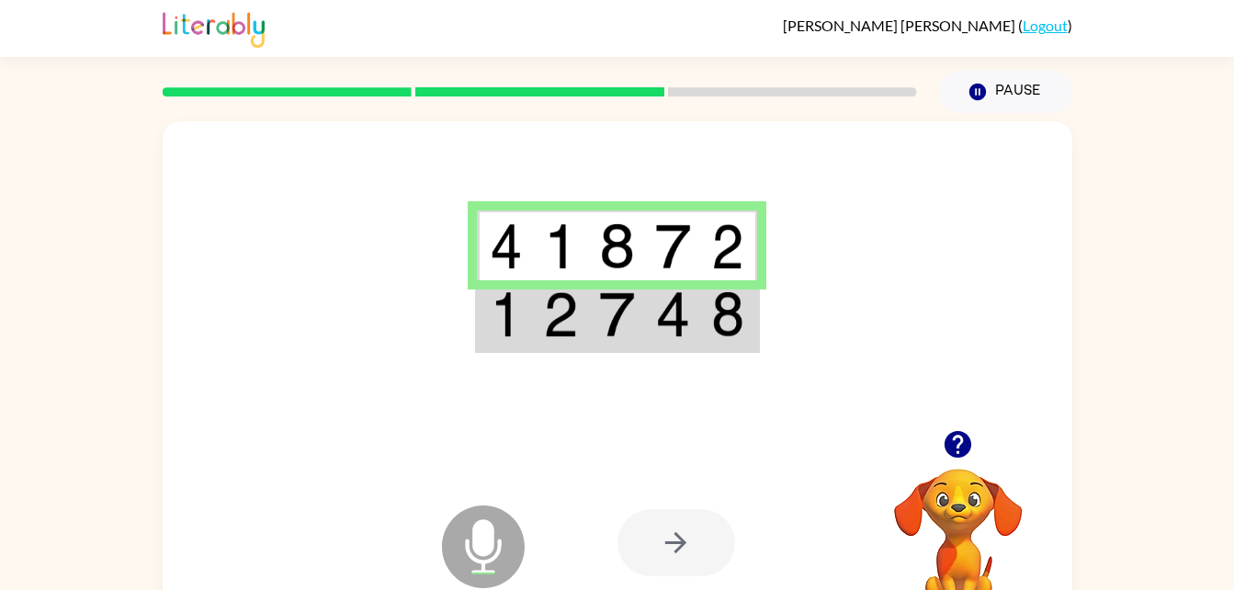
click at [670, 538] on div at bounding box center [677, 542] width 118 height 67
click at [582, 331] on td at bounding box center [561, 315] width 56 height 71
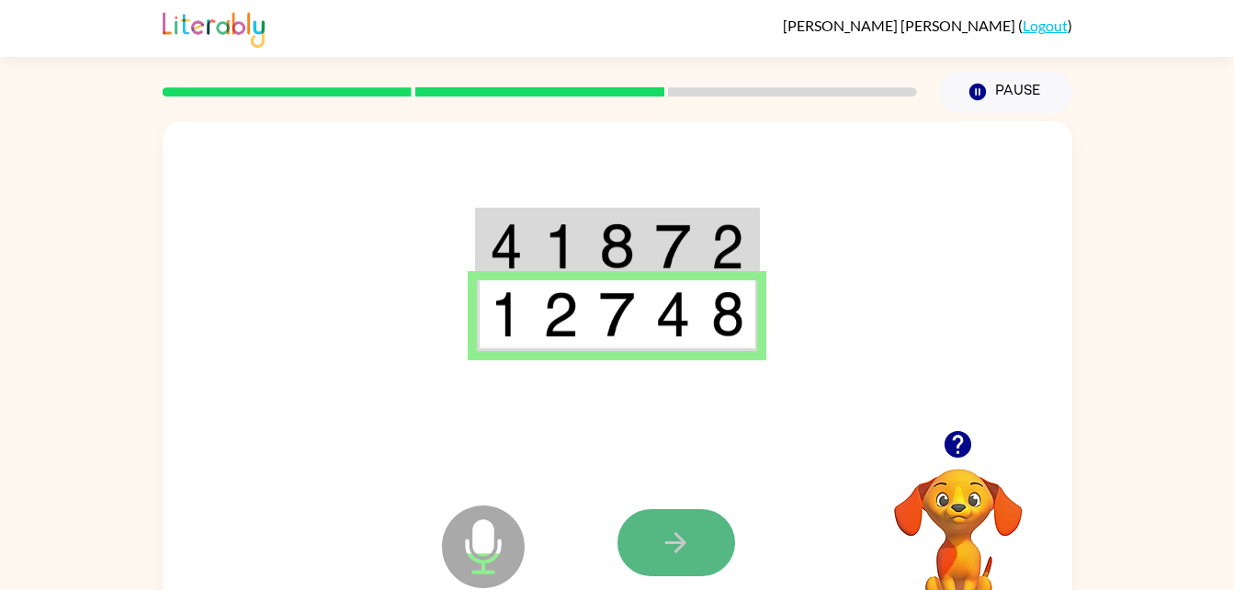
click at [675, 535] on icon "button" at bounding box center [675, 542] width 21 height 21
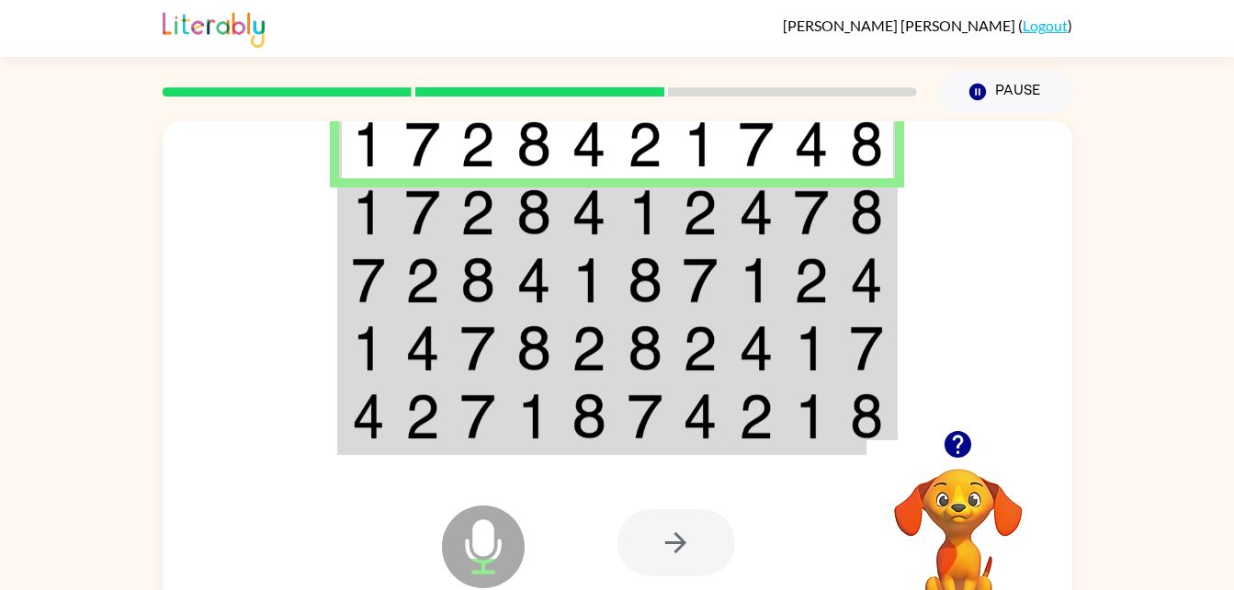
drag, startPoint x: 664, startPoint y: 230, endPoint x: 607, endPoint y: 221, distance: 57.6
click at [607, 221] on img at bounding box center [589, 212] width 35 height 46
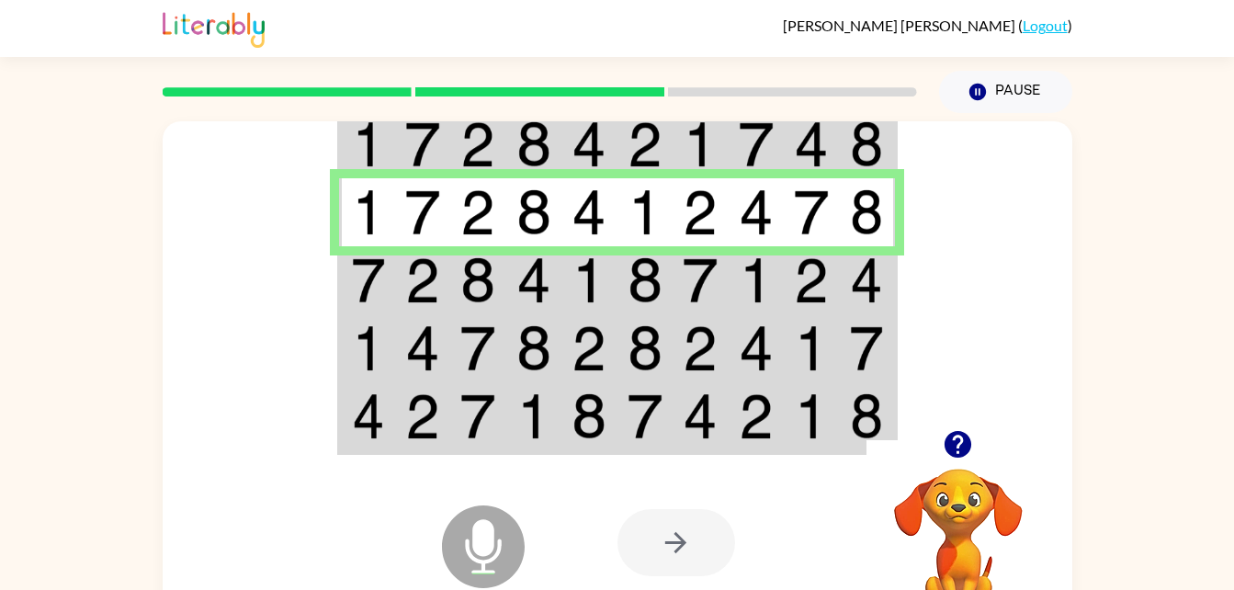
click at [586, 267] on img at bounding box center [589, 280] width 35 height 46
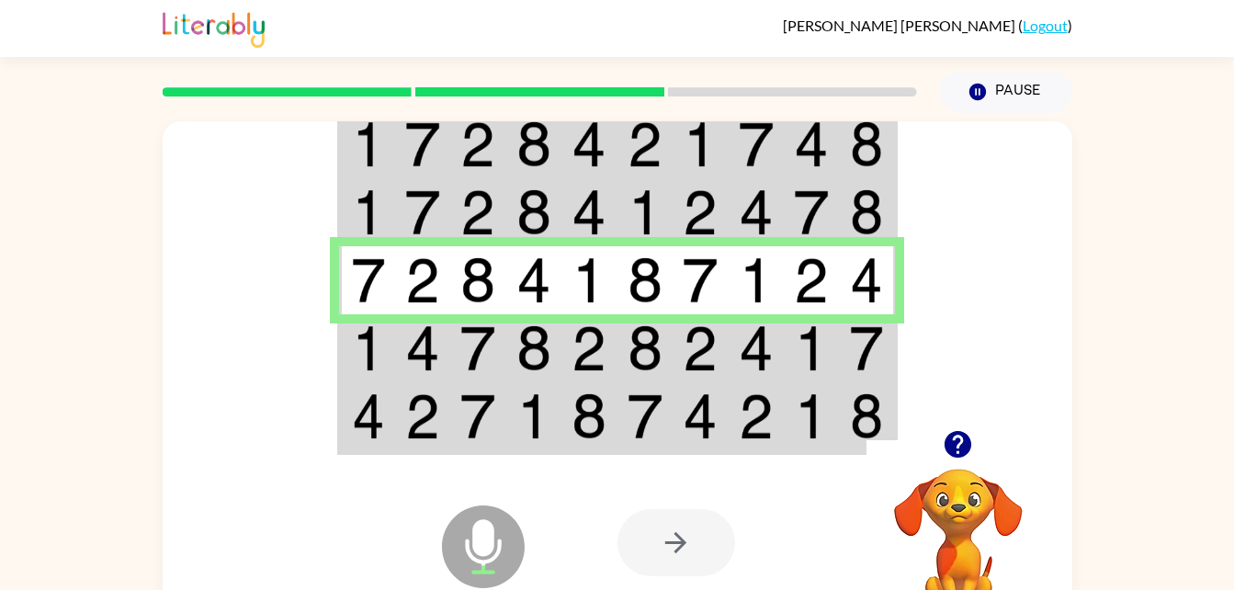
click at [524, 349] on img at bounding box center [533, 348] width 35 height 46
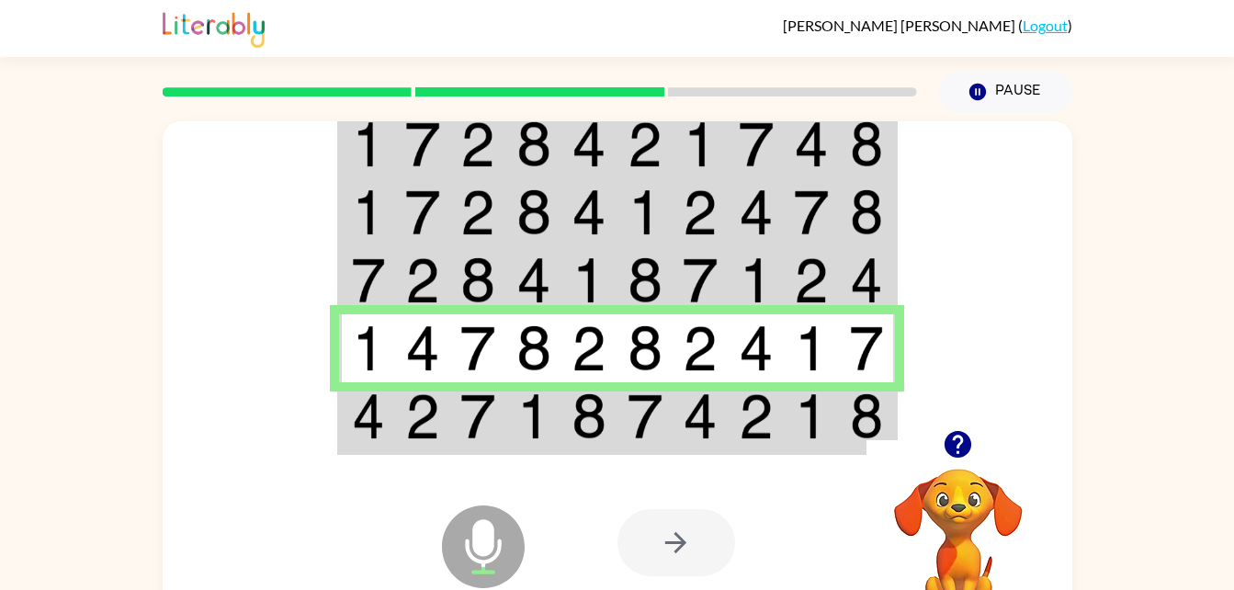
click at [524, 349] on img at bounding box center [533, 348] width 35 height 46
click at [595, 421] on img at bounding box center [589, 416] width 35 height 46
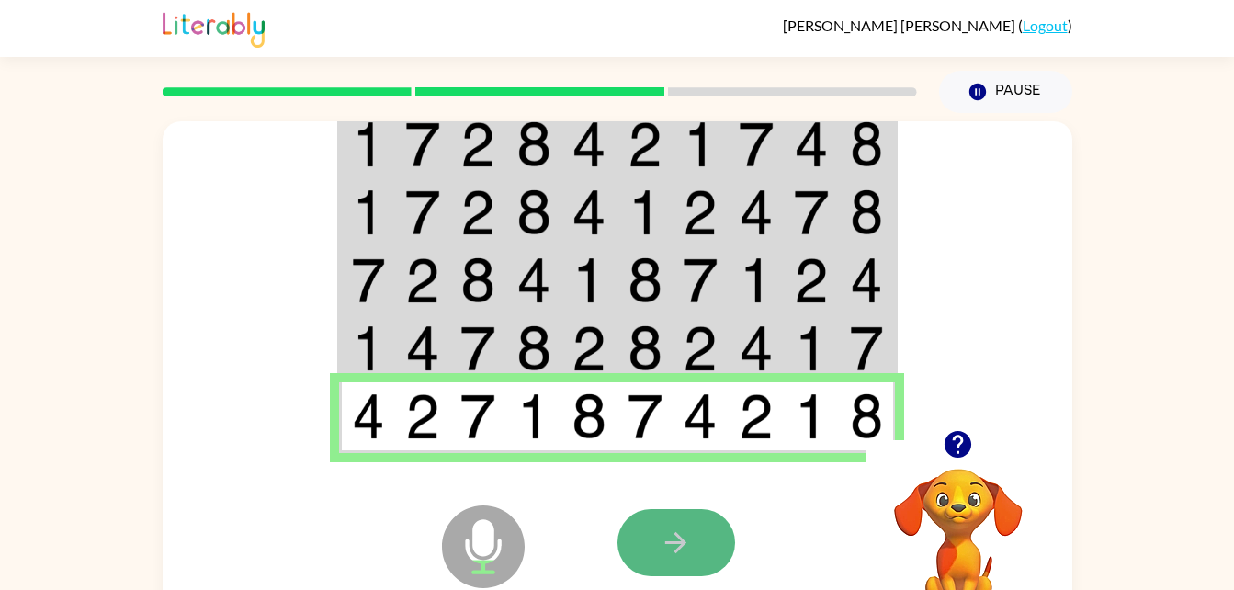
click at [651, 551] on button "button" at bounding box center [677, 542] width 118 height 67
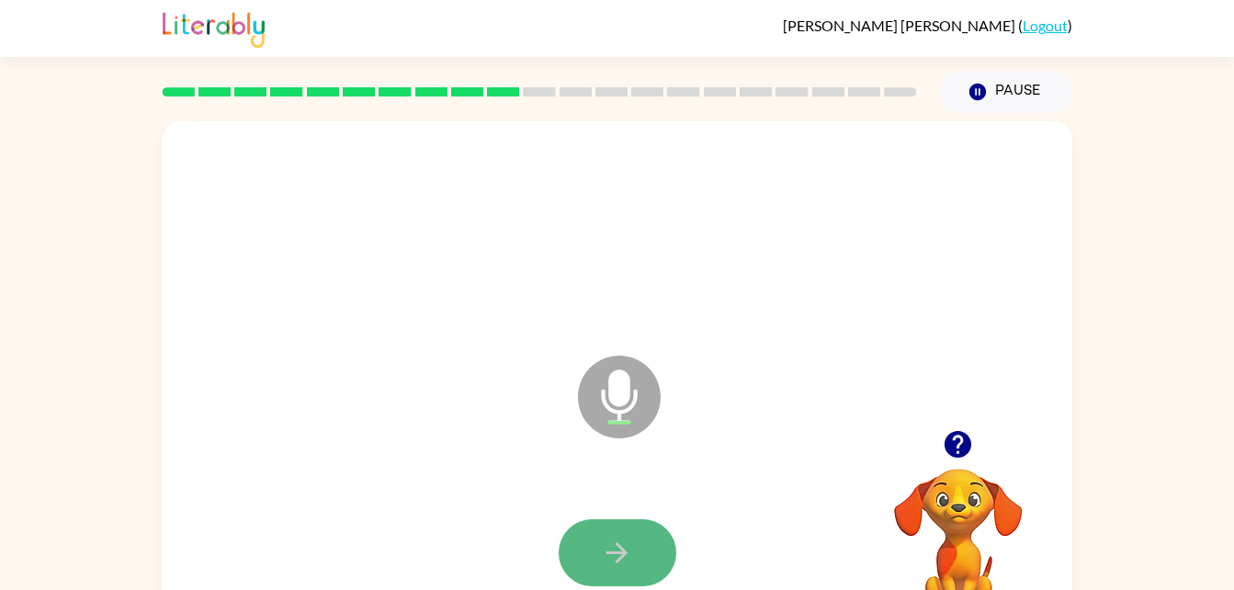
click at [640, 540] on button "button" at bounding box center [618, 552] width 118 height 67
click at [632, 545] on icon "button" at bounding box center [617, 553] width 32 height 32
click at [635, 555] on button "button" at bounding box center [618, 552] width 118 height 67
click at [638, 555] on button "button" at bounding box center [618, 552] width 118 height 67
click at [638, 556] on button "button" at bounding box center [618, 552] width 118 height 67
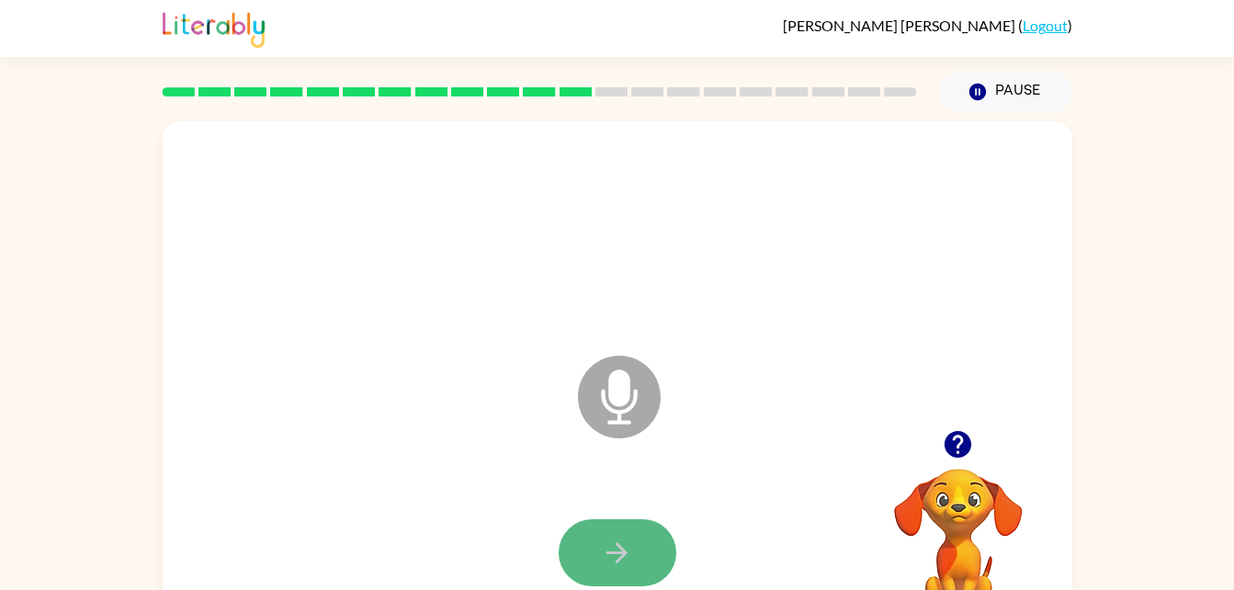
click at [637, 556] on button "button" at bounding box center [618, 552] width 118 height 67
drag, startPoint x: 637, startPoint y: 556, endPoint x: 636, endPoint y: 542, distance: 13.8
click at [636, 542] on button "button" at bounding box center [618, 552] width 118 height 67
click at [636, 544] on button "button" at bounding box center [618, 552] width 118 height 67
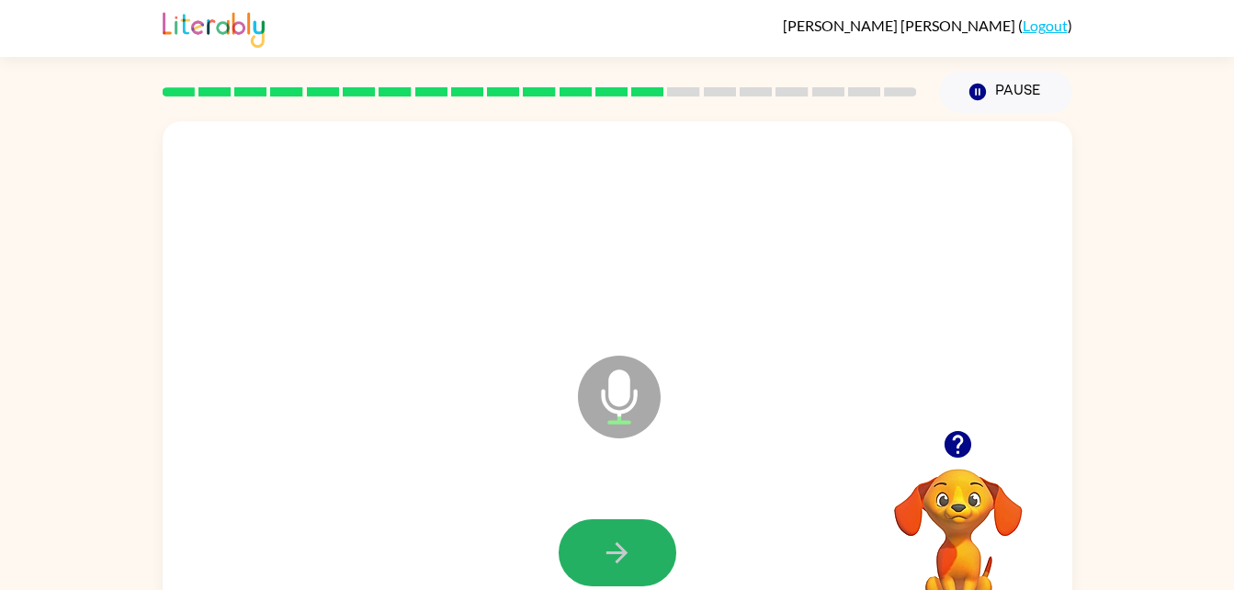
click at [636, 544] on button "button" at bounding box center [618, 552] width 118 height 67
click at [628, 544] on icon "button" at bounding box center [617, 553] width 32 height 32
drag, startPoint x: 628, startPoint y: 544, endPoint x: 405, endPoint y: 399, distance: 265.6
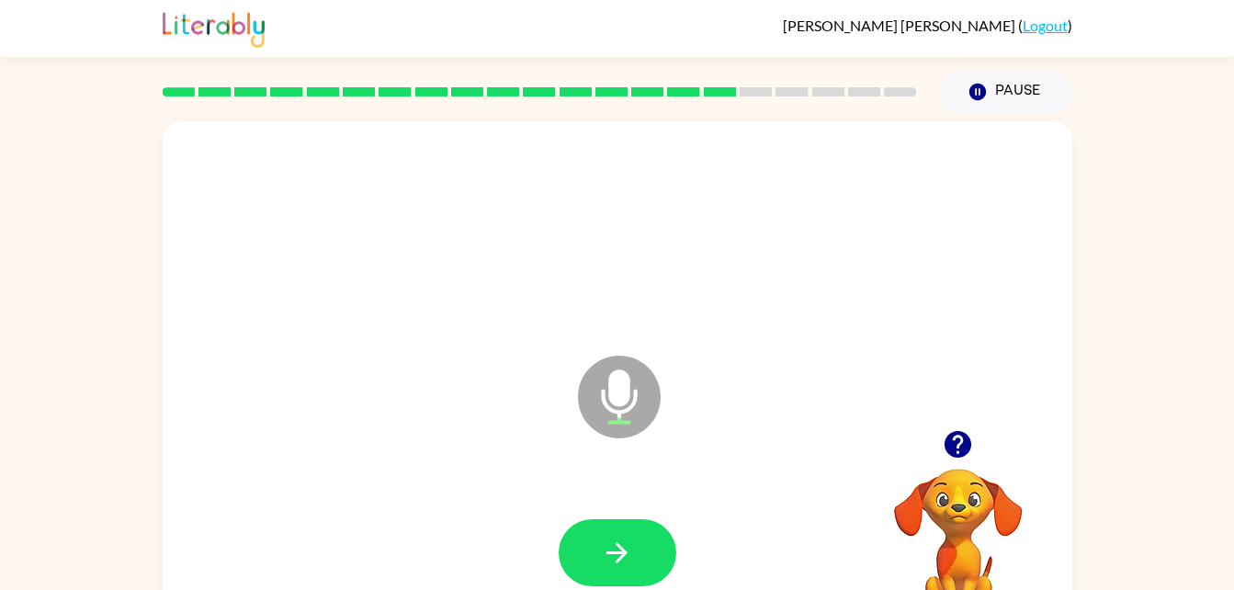
click at [405, 399] on div "Microphone The Microphone is here when it is your turn to talk" at bounding box center [618, 383] width 910 height 525
click at [647, 562] on button "button" at bounding box center [618, 552] width 118 height 67
click at [647, 559] on button "button" at bounding box center [618, 552] width 118 height 67
click at [645, 558] on button "button" at bounding box center [618, 552] width 118 height 67
click at [644, 562] on button "button" at bounding box center [618, 552] width 118 height 67
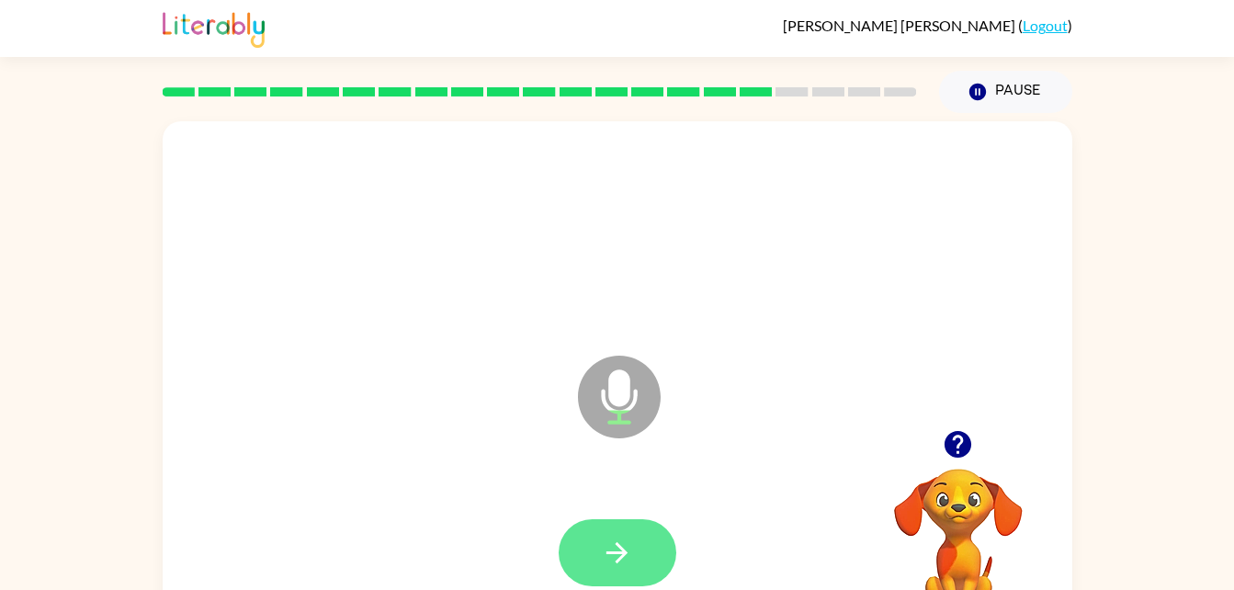
click at [642, 555] on button "button" at bounding box center [618, 552] width 118 height 67
click at [646, 562] on button "button" at bounding box center [618, 552] width 118 height 67
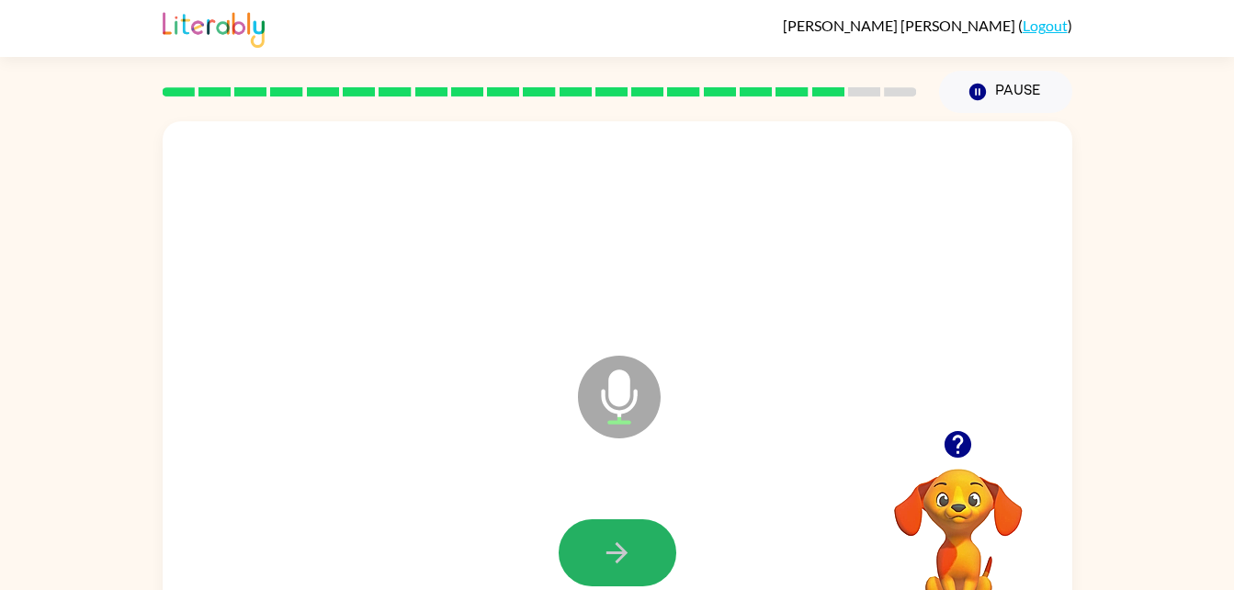
click at [646, 562] on button "button" at bounding box center [618, 552] width 118 height 67
click at [642, 559] on button "button" at bounding box center [618, 552] width 118 height 67
